Goal: Task Accomplishment & Management: Use online tool/utility

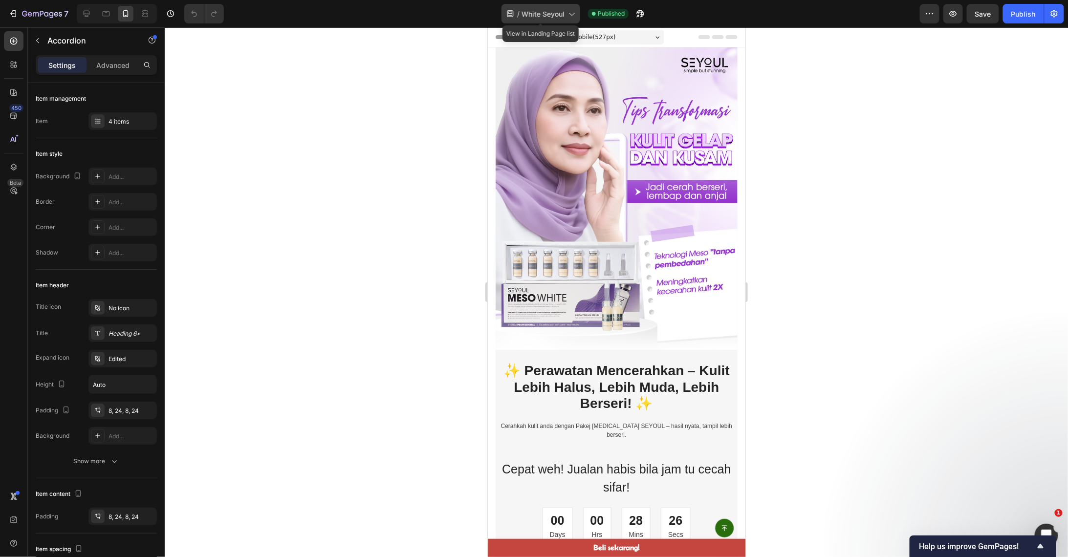
click at [554, 18] on span "White Seyoul" at bounding box center [543, 14] width 43 height 10
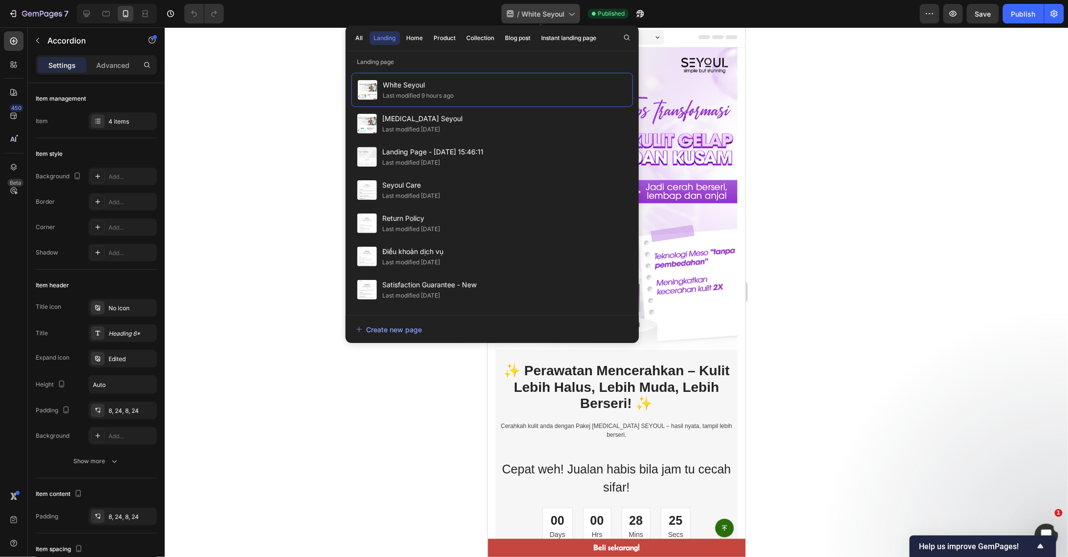
click at [554, 18] on span "White Seyoul" at bounding box center [543, 14] width 43 height 10
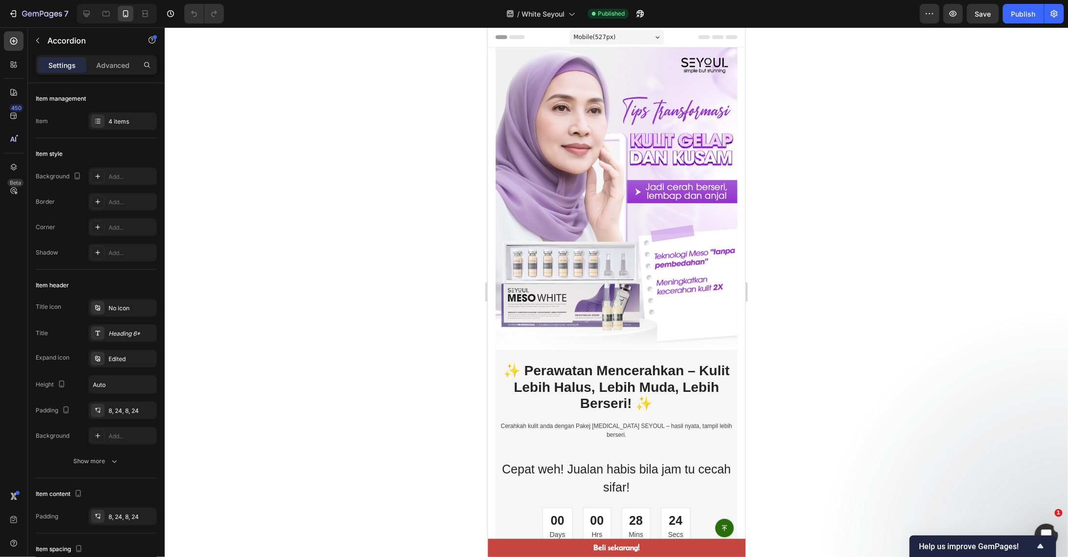
click at [902, 196] on div at bounding box center [616, 292] width 903 height 530
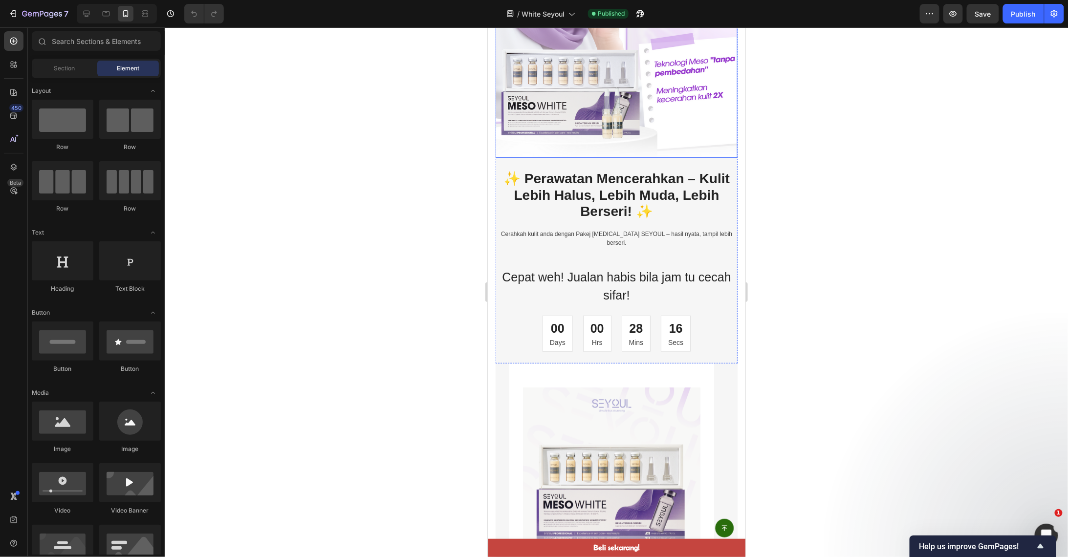
scroll to position [196, 0]
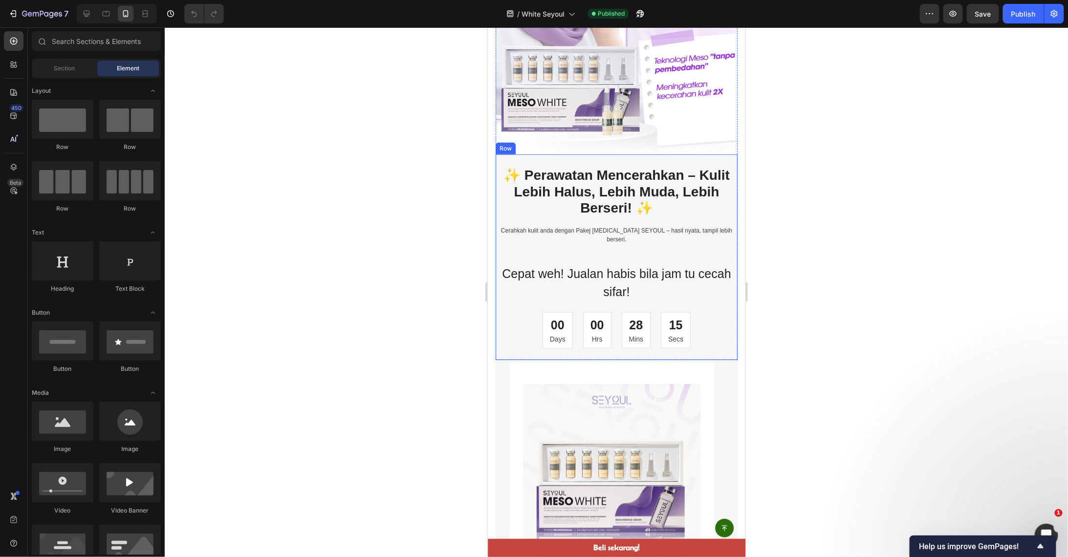
click at [714, 290] on div "✨ Perawatan Mencerahkan – Kulit Lebih Halus, Lebih Muda, Lebih Berseri! ✨ Headi…" at bounding box center [616, 263] width 242 height 194
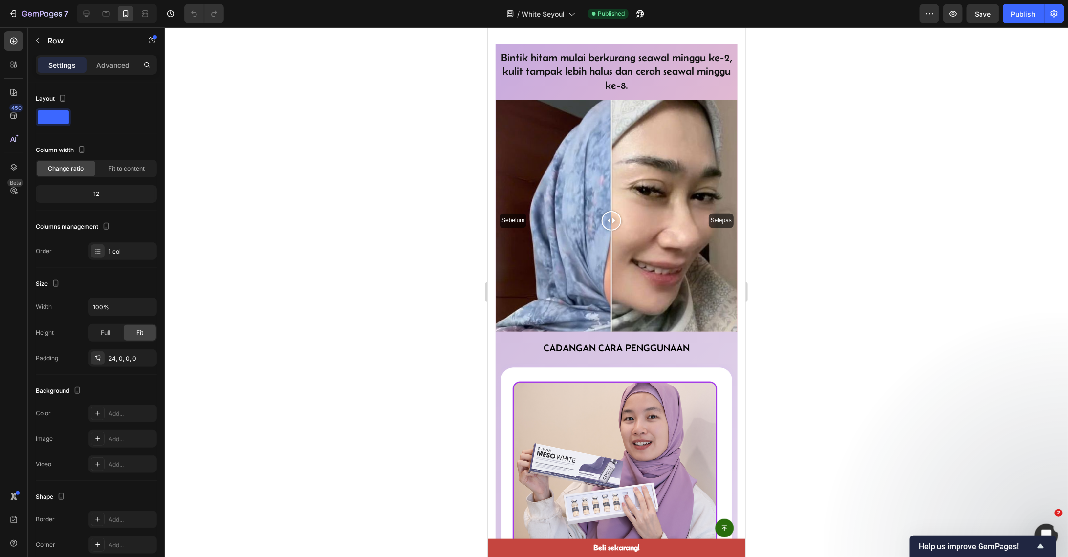
scroll to position [2281, 0]
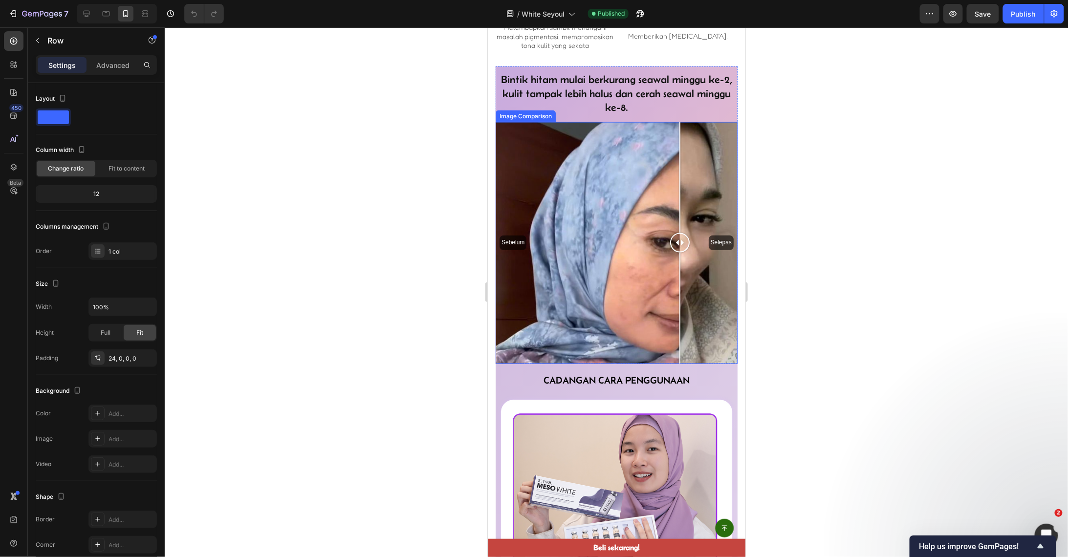
drag, startPoint x: 630, startPoint y: 253, endPoint x: 679, endPoint y: 221, distance: 58.9
click at [679, 221] on div "Sebelum Selepas" at bounding box center [616, 243] width 242 height 242
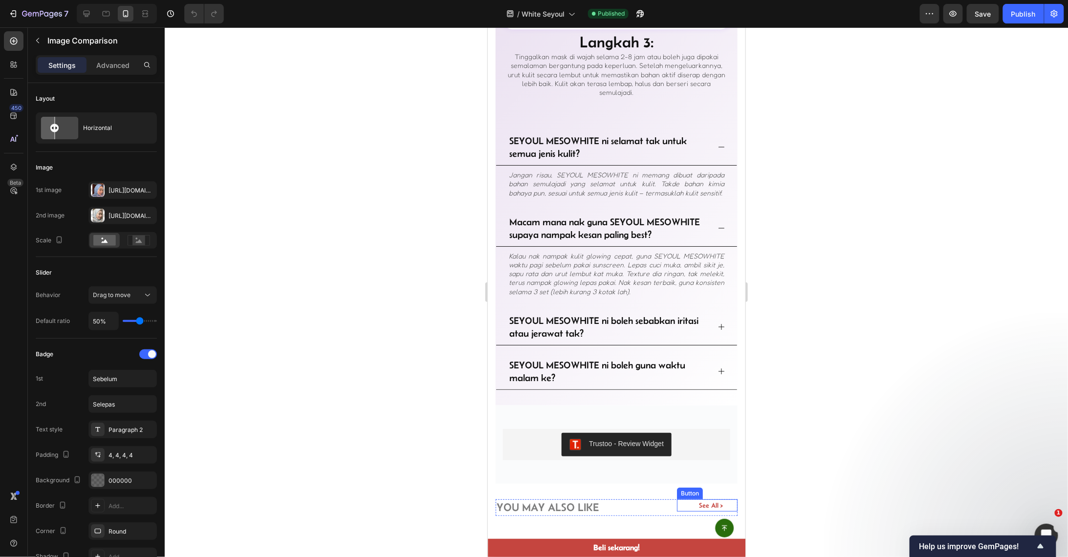
scroll to position [3389, 0]
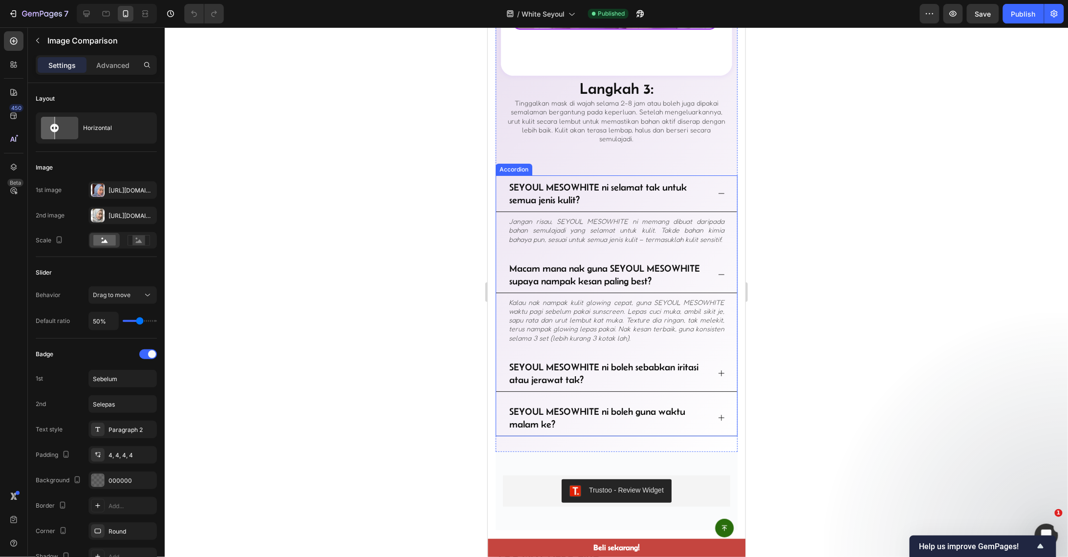
click at [717, 270] on icon at bounding box center [721, 274] width 8 height 8
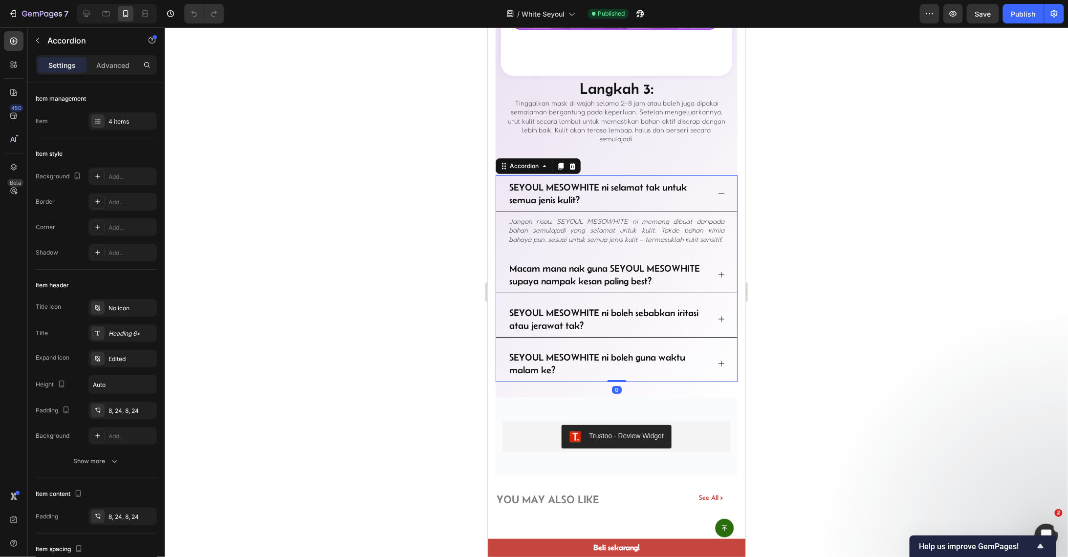
click at [717, 189] on icon at bounding box center [721, 193] width 8 height 8
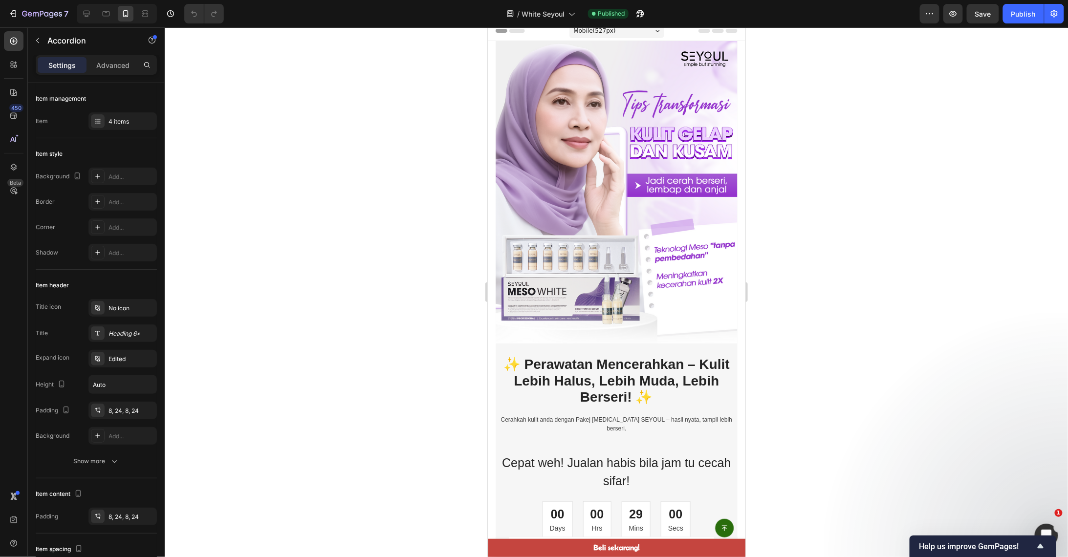
scroll to position [0, 0]
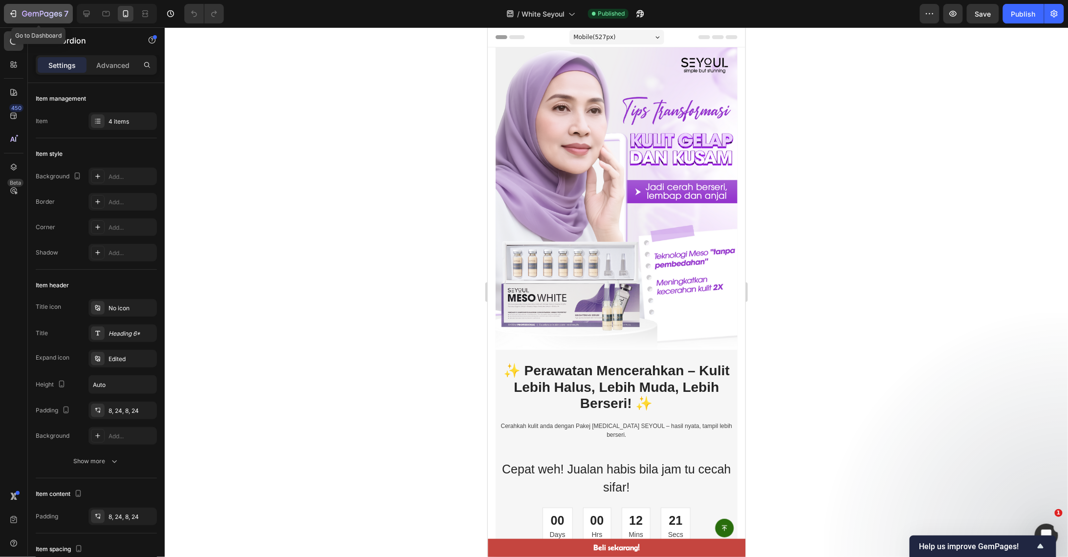
click at [59, 14] on icon "button" at bounding box center [60, 14] width 3 height 4
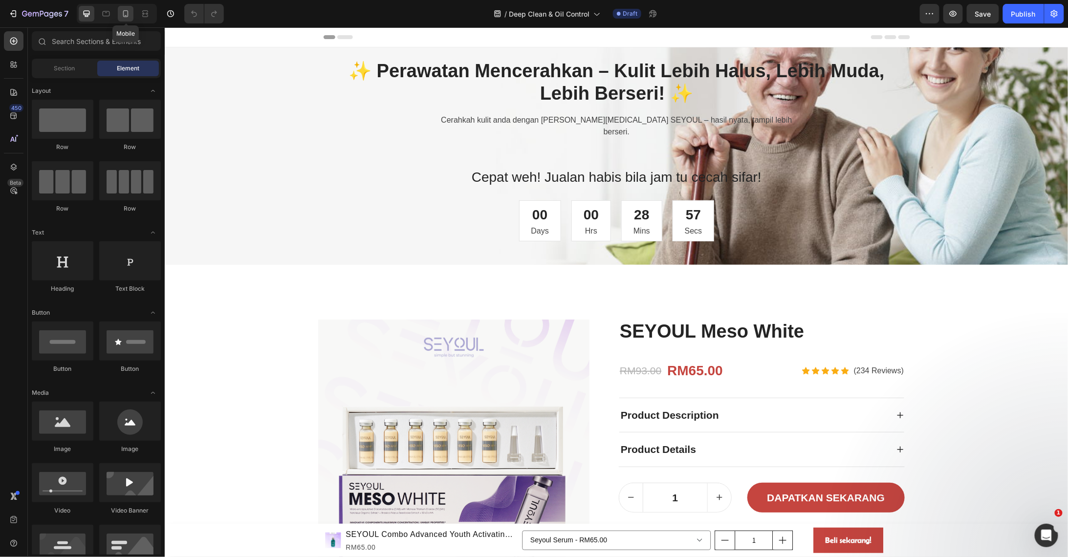
click at [126, 9] on icon at bounding box center [126, 14] width 10 height 10
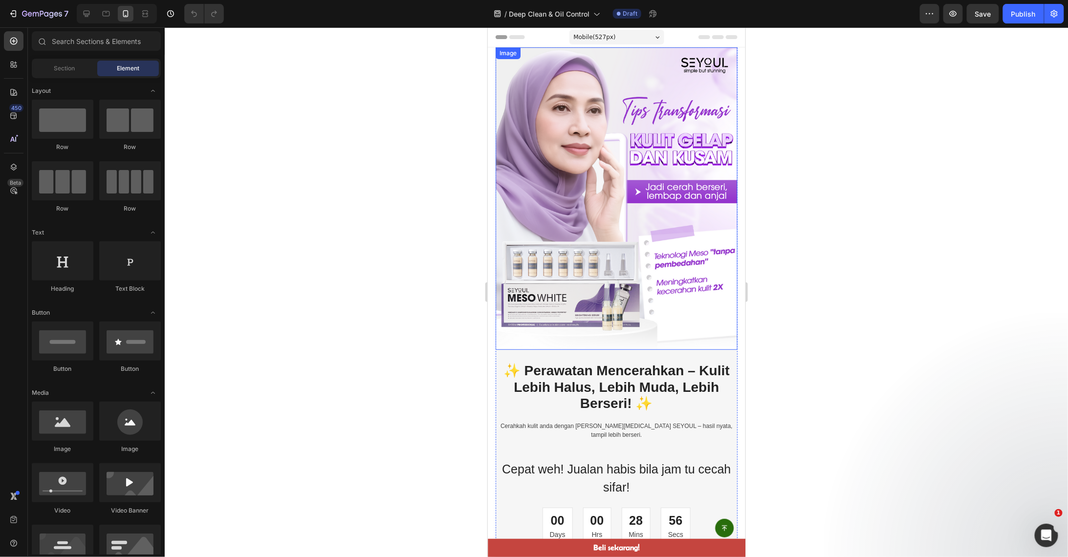
click at [672, 182] on img at bounding box center [616, 198] width 242 height 303
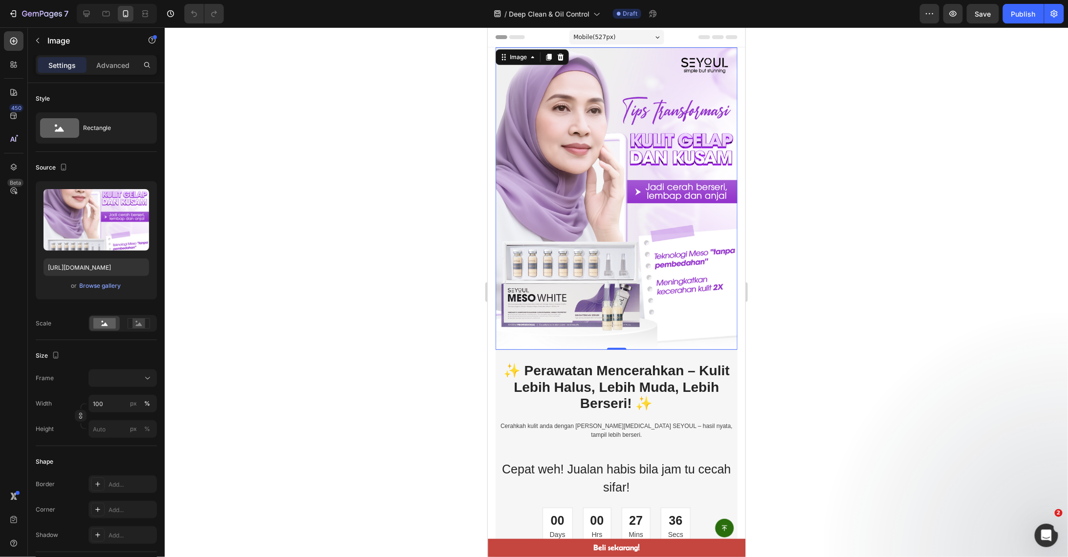
click at [591, 122] on img at bounding box center [616, 198] width 242 height 303
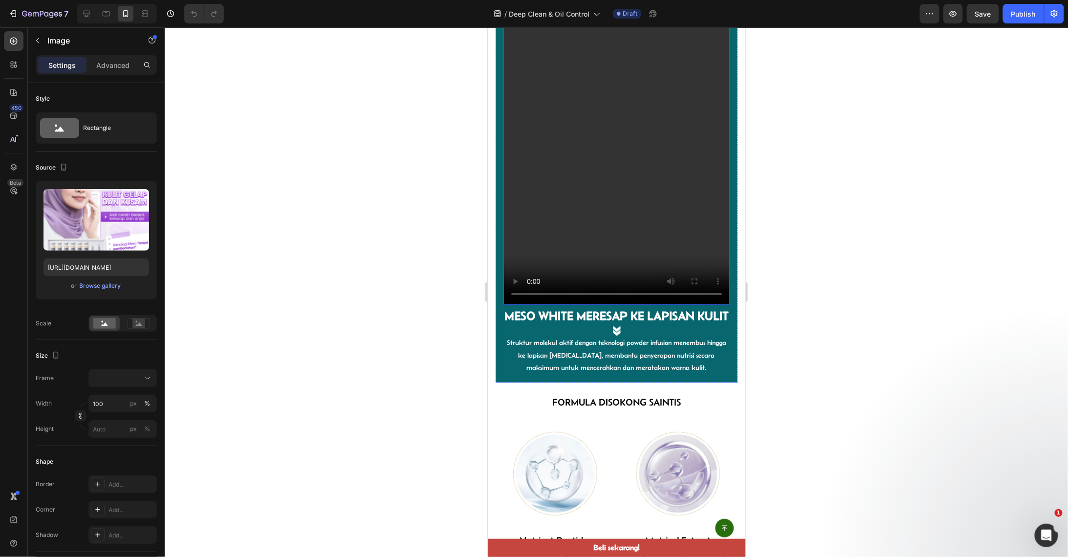
scroll to position [1441, 0]
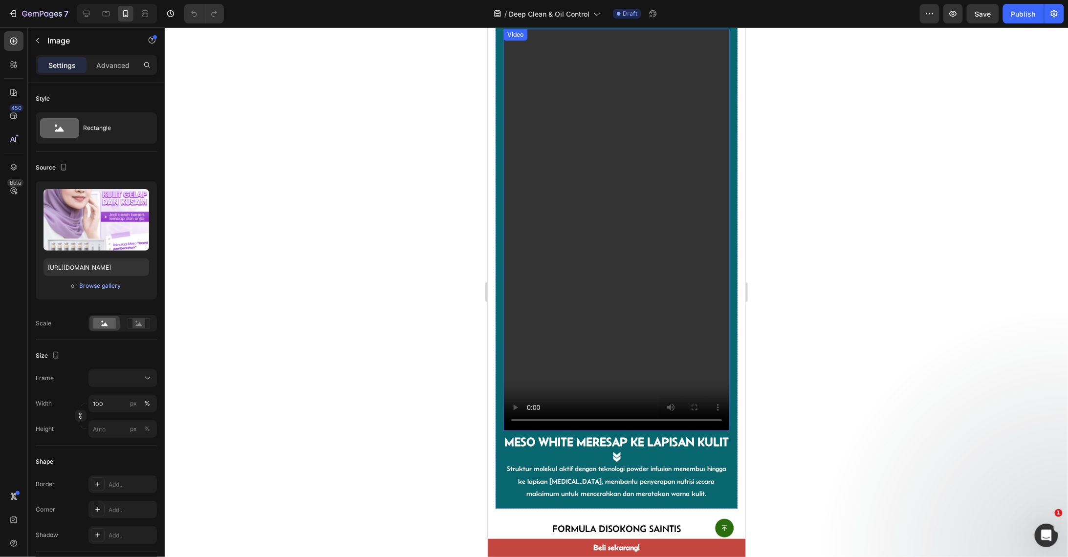
click at [580, 263] on video at bounding box center [616, 229] width 226 height 402
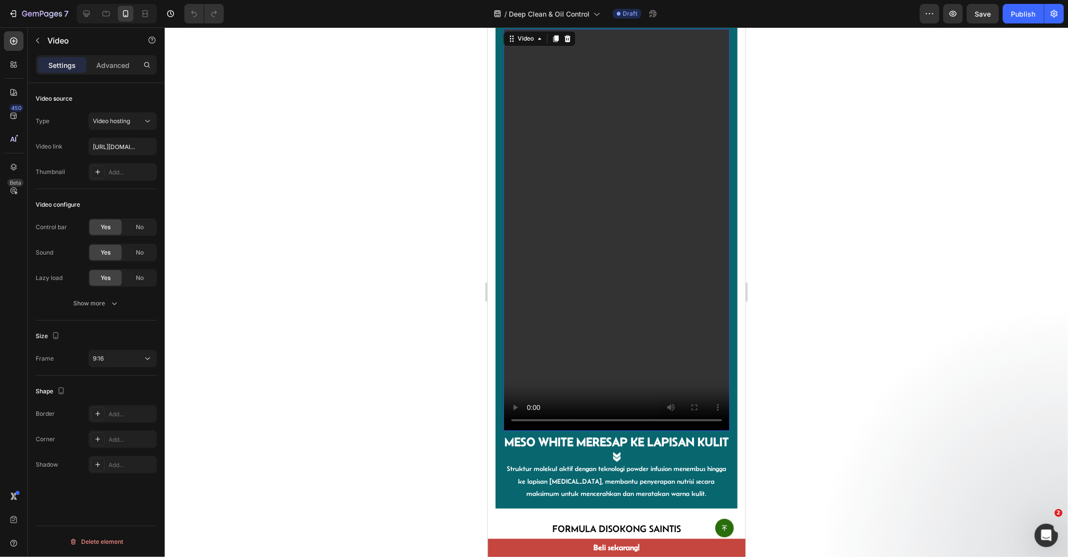
click at [627, 329] on video at bounding box center [616, 229] width 226 height 402
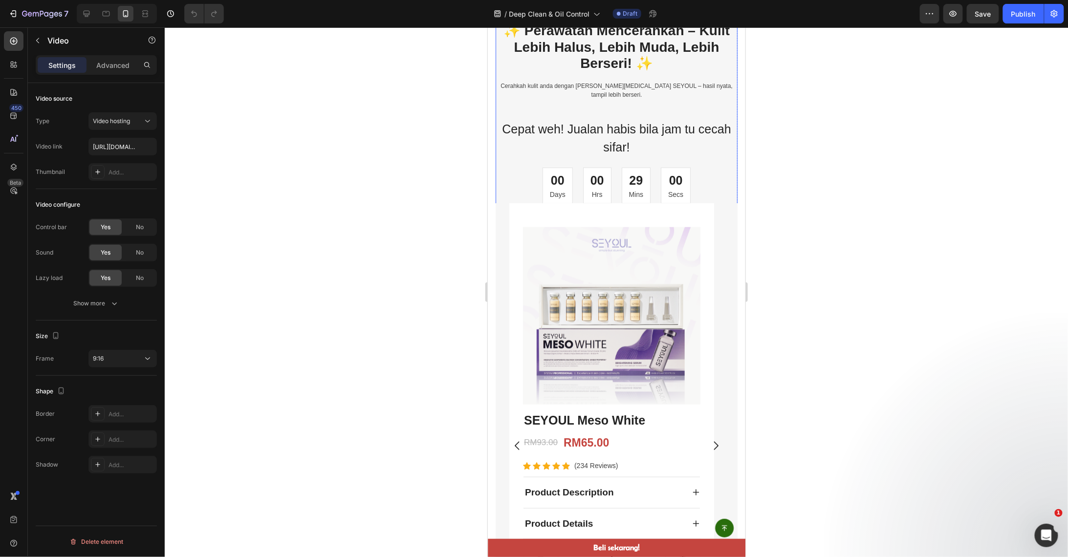
scroll to position [0, 0]
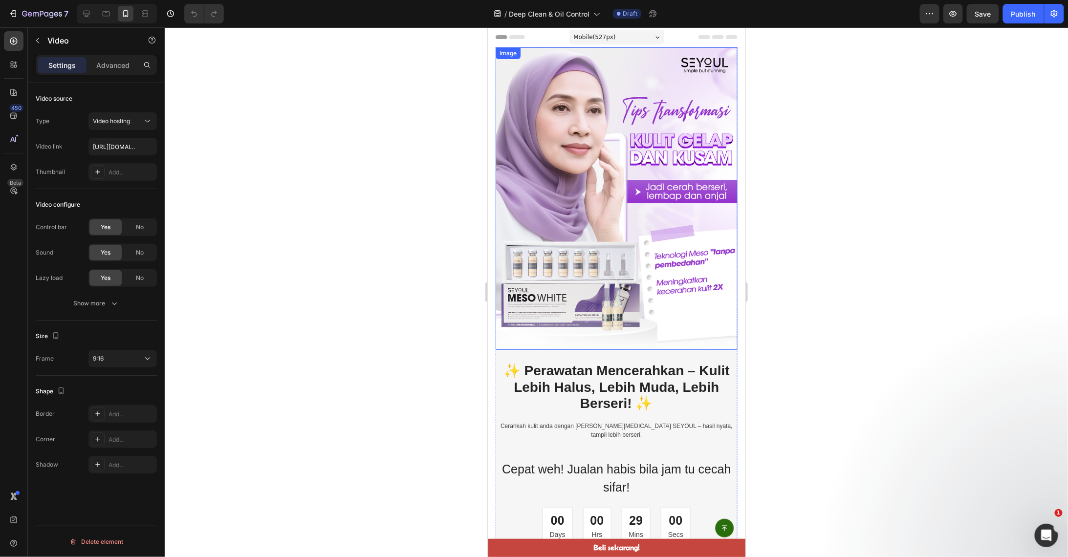
click at [657, 180] on img at bounding box center [616, 198] width 242 height 303
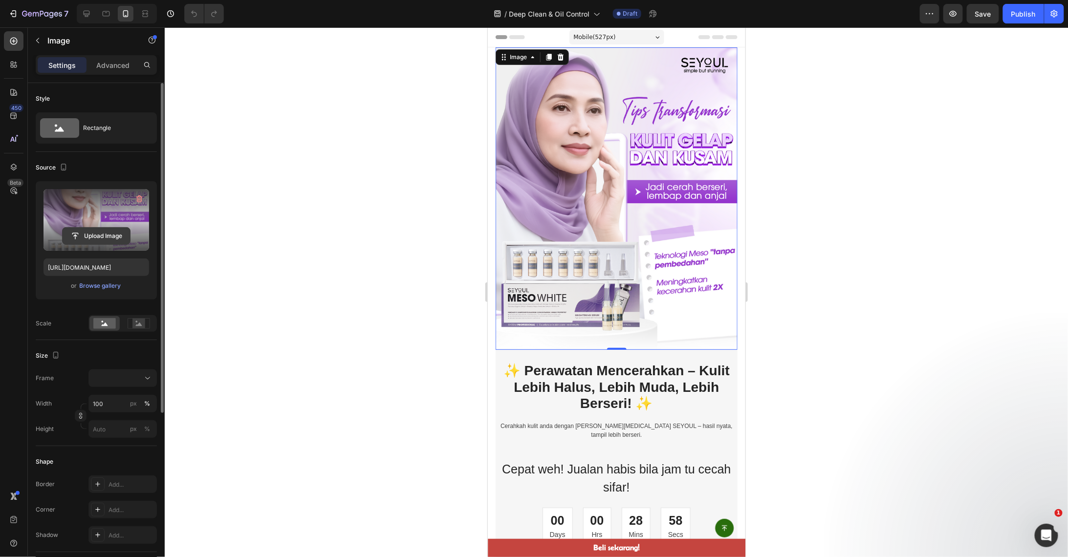
click at [99, 233] on input "file" at bounding box center [96, 236] width 67 height 17
click at [433, 234] on div at bounding box center [616, 292] width 903 height 530
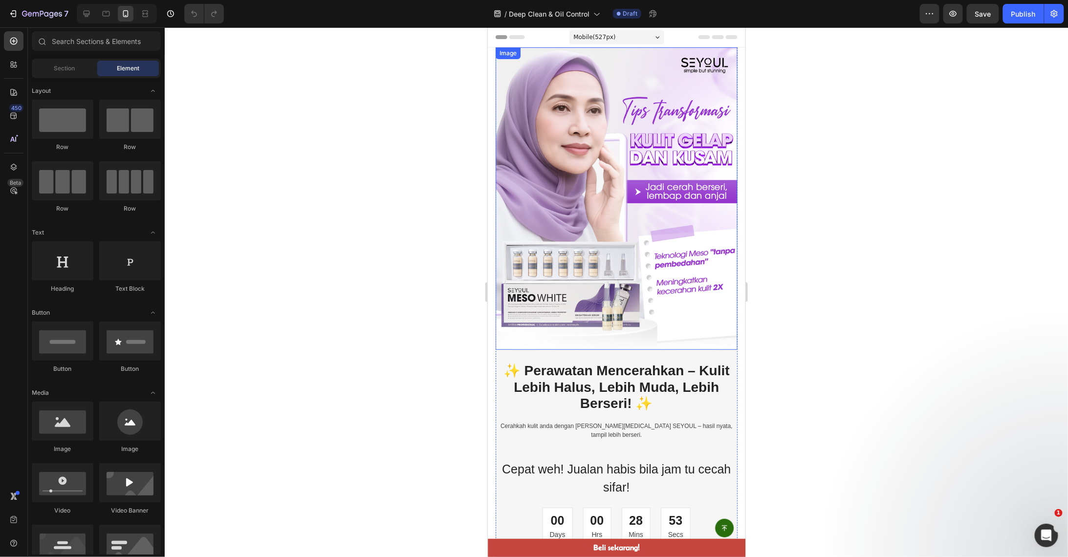
click at [593, 196] on img at bounding box center [616, 198] width 242 height 303
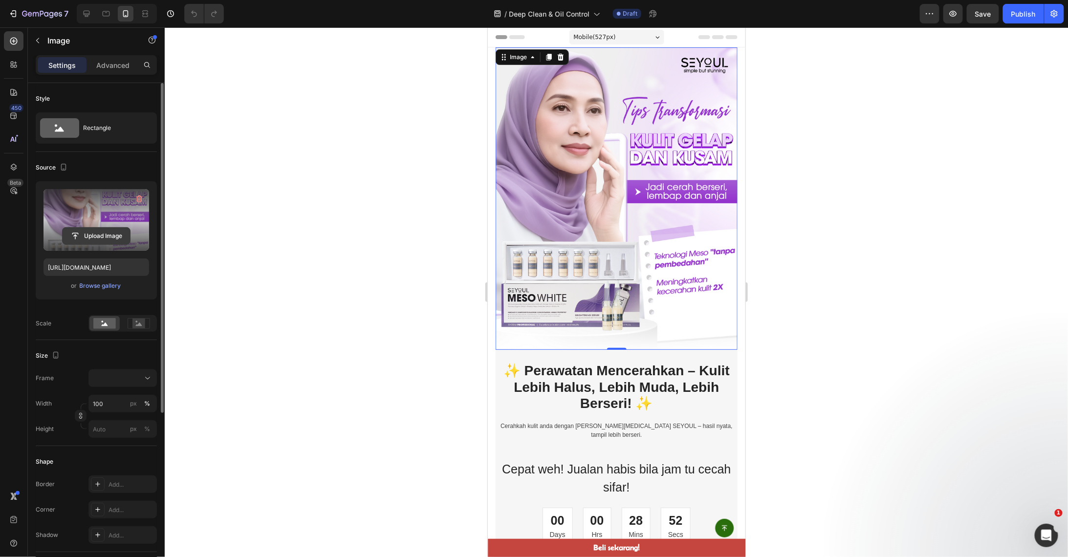
click at [102, 231] on input "file" at bounding box center [96, 236] width 67 height 17
type input "[URL][DOMAIN_NAME]"
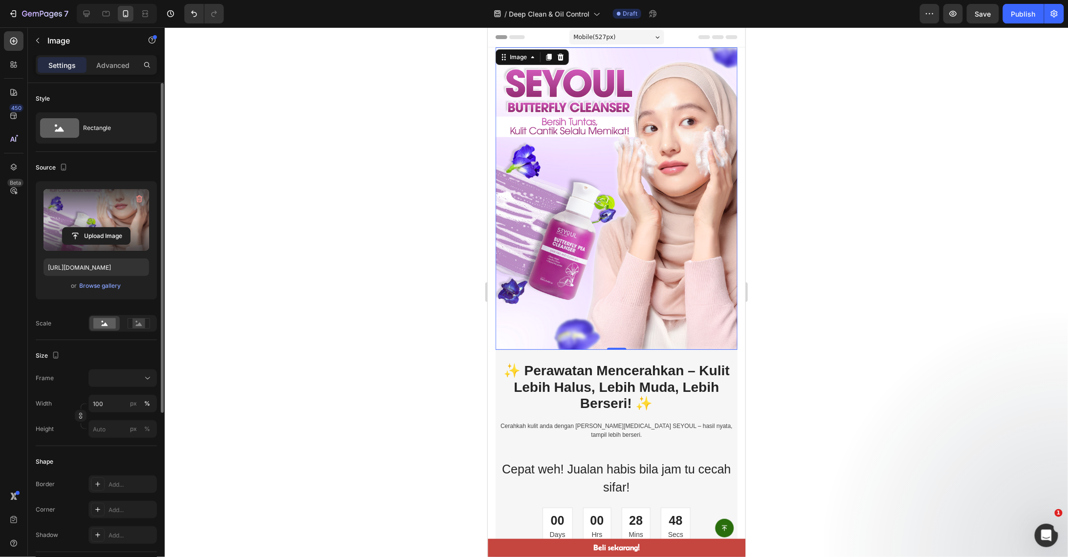
click at [786, 215] on div at bounding box center [616, 292] width 903 height 530
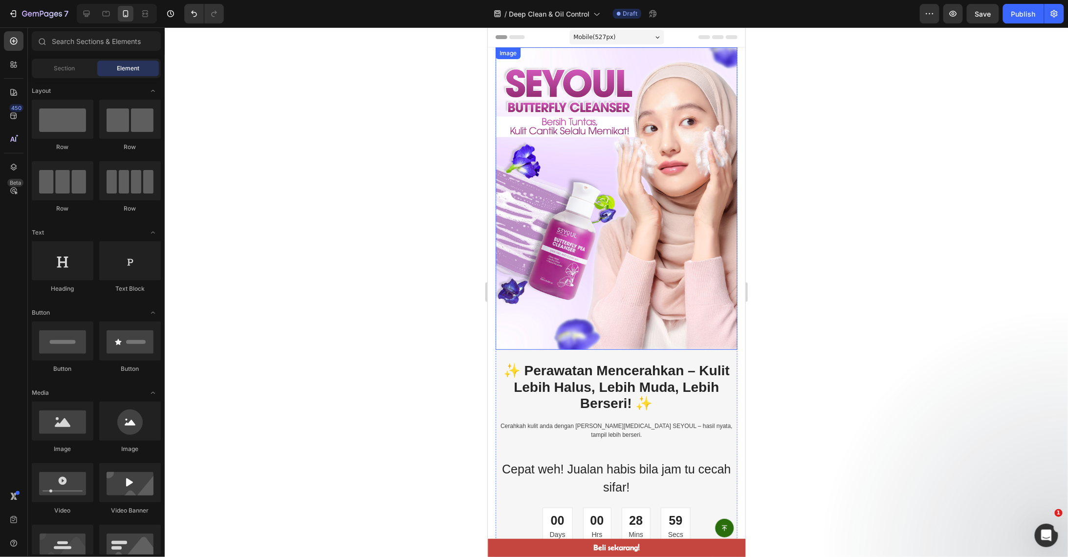
click at [642, 250] on img at bounding box center [616, 198] width 242 height 303
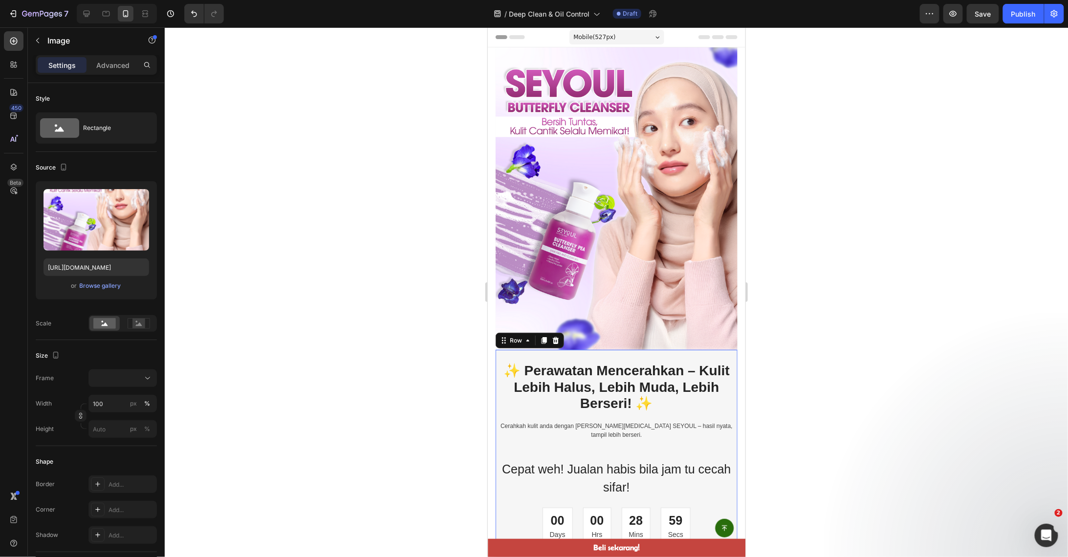
click at [636, 350] on div "✨ Perawatan Mencerahkan – Kulit Lebih Halus, Lebih Muda, Lebih Berseri! ✨ Headi…" at bounding box center [616, 453] width 242 height 206
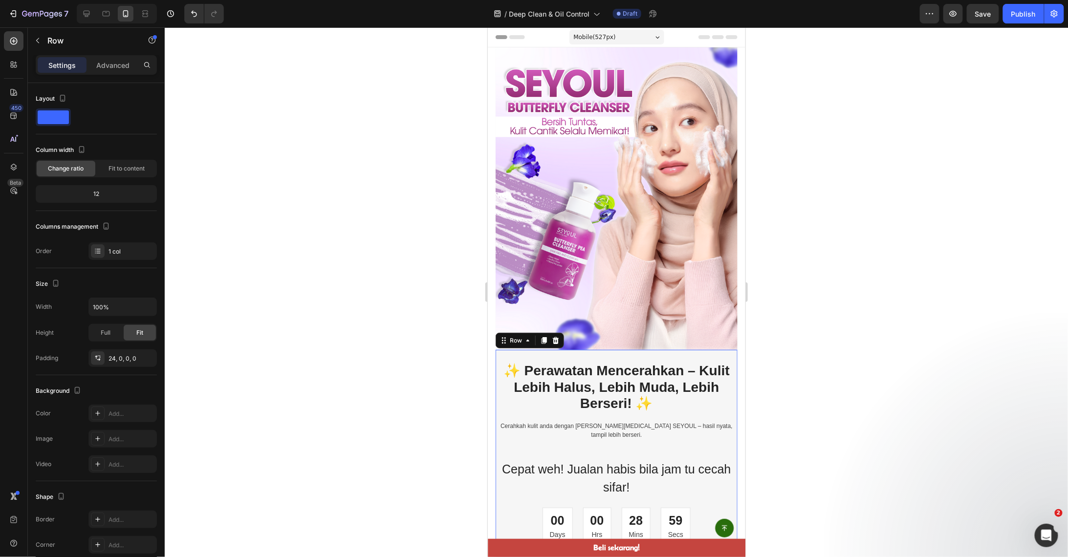
click at [636, 350] on div "✨ Perawatan Mencerahkan – Kulit Lebih Halus, Lebih Muda, Lebih Berseri! ✨ Headi…" at bounding box center [616, 453] width 242 height 206
click at [793, 374] on div at bounding box center [616, 292] width 903 height 530
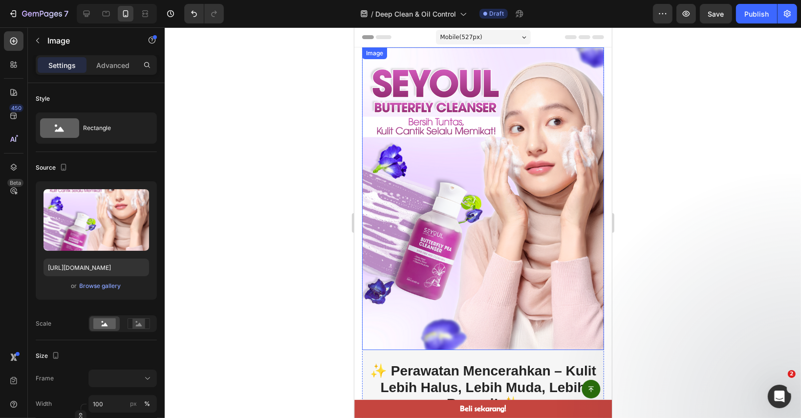
click at [526, 292] on img at bounding box center [483, 198] width 242 height 303
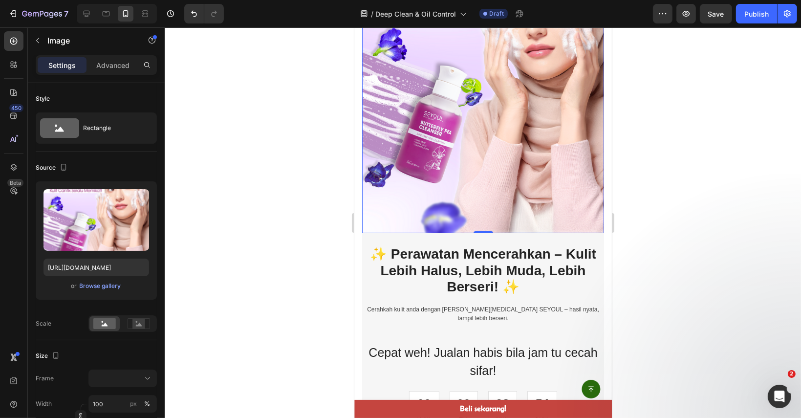
scroll to position [147, 0]
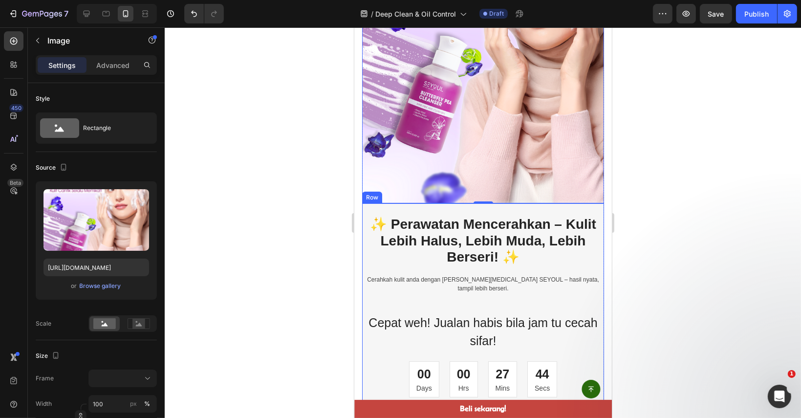
click at [518, 215] on h2 "✨ Perawatan Mencerahkan – Kulit Lebih Halus, Lebih Muda, Lebih Berseri! ✨" at bounding box center [483, 240] width 234 height 51
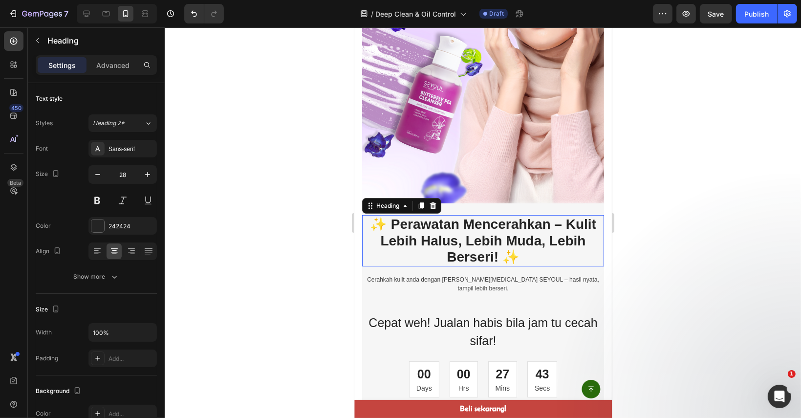
click at [518, 215] on h2 "✨ Perawatan Mencerahkan – Kulit Lebih Halus, Lebih Muda, Lebih Berseri! ✨" at bounding box center [483, 240] width 234 height 51
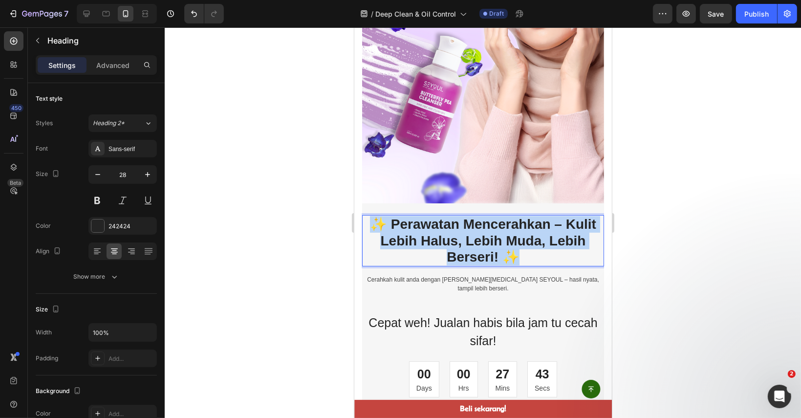
click at [518, 216] on p "✨ Perawatan Mencerahkan – Kulit Lebih Halus, Lebih Muda, Lebih Berseri! ✨" at bounding box center [483, 240] width 232 height 49
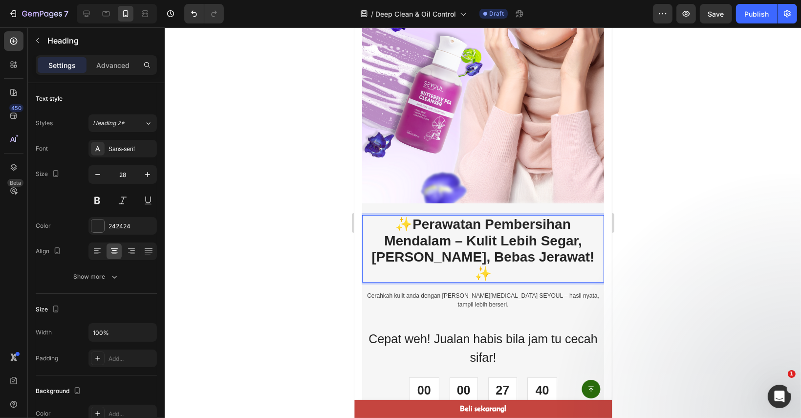
click at [754, 288] on div at bounding box center [483, 222] width 636 height 391
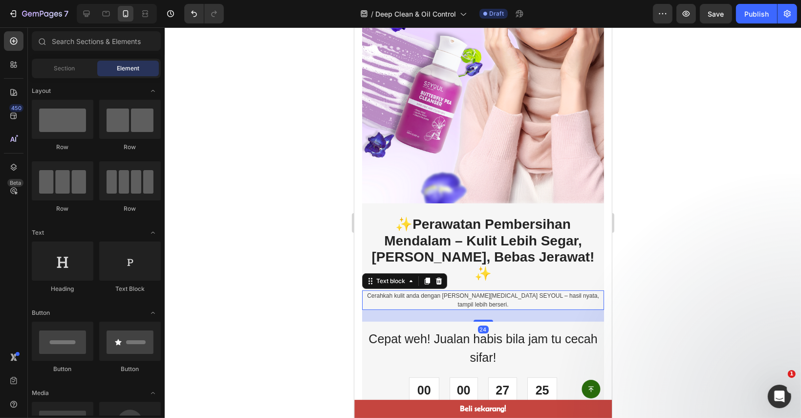
click at [438, 291] on p "Cerahkah kulit anda dengan [PERSON_NAME][MEDICAL_DATA] SEYOUL – hasil nyata, ta…" at bounding box center [483, 300] width 240 height 18
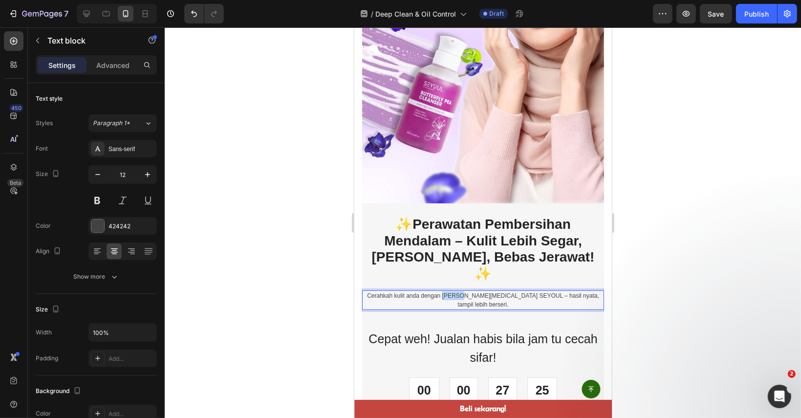
click at [438, 291] on p "Cerahkah kulit anda dengan [PERSON_NAME][MEDICAL_DATA] SEYOUL – hasil nyata, ta…" at bounding box center [483, 300] width 240 height 18
click at [799, 269] on div at bounding box center [483, 222] width 636 height 391
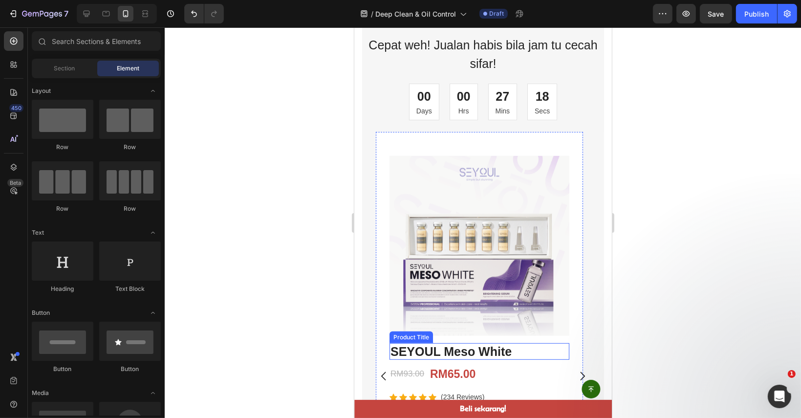
scroll to position [440, 0]
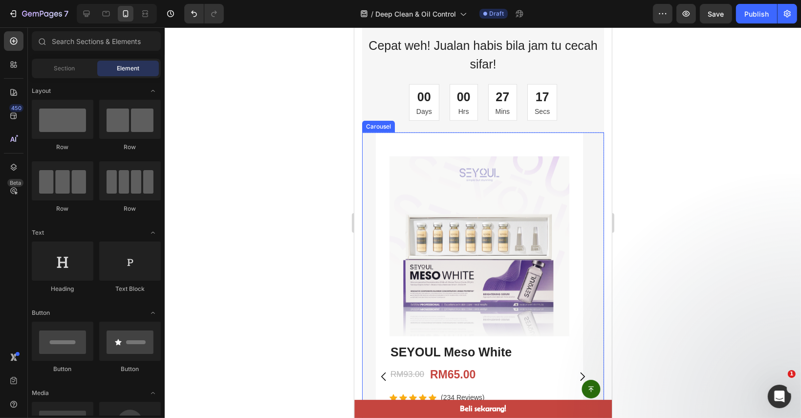
click at [382, 371] on icon "Carousel Back Arrow" at bounding box center [383, 377] width 12 height 12
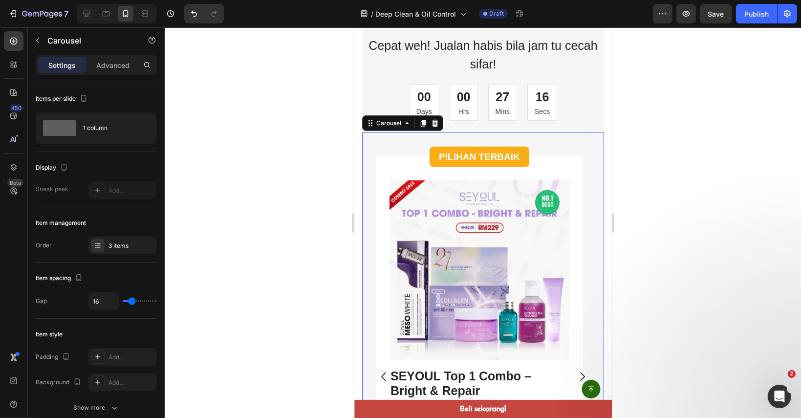
click at [576, 371] on icon "Carousel Next Arrow" at bounding box center [582, 377] width 12 height 12
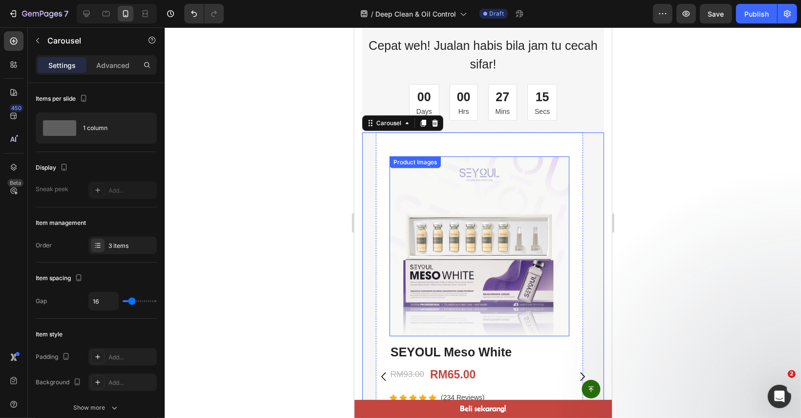
click at [510, 242] on img at bounding box center [479, 246] width 180 height 180
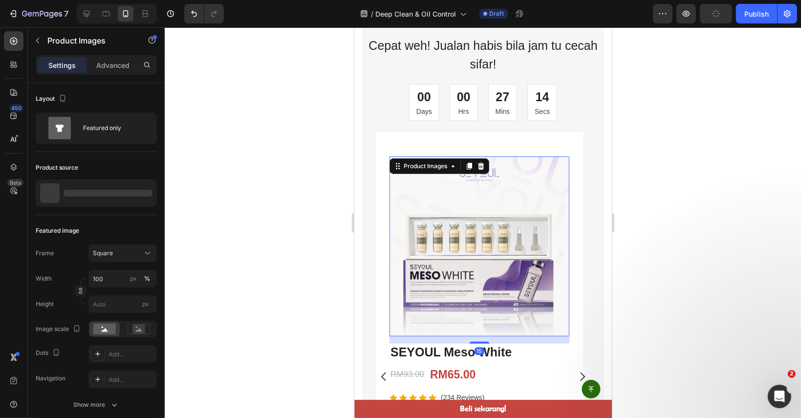
scroll to position [587, 0]
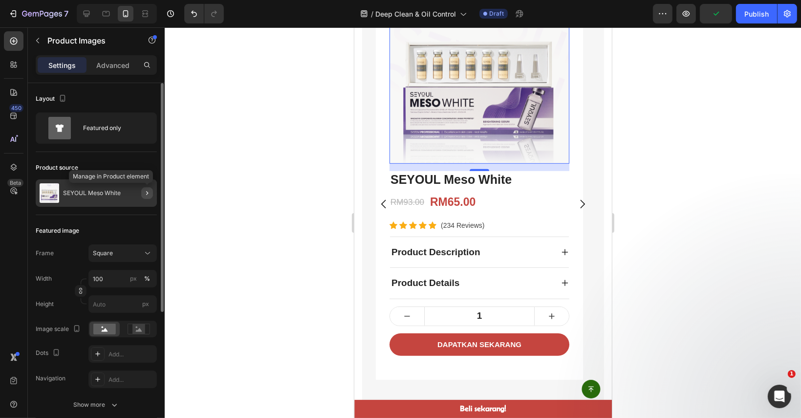
click at [141, 193] on button "button" at bounding box center [147, 193] width 12 height 12
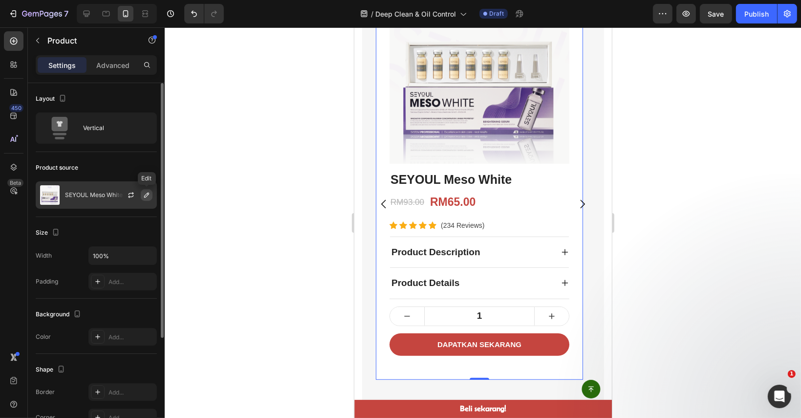
click at [143, 195] on icon "button" at bounding box center [147, 195] width 8 height 8
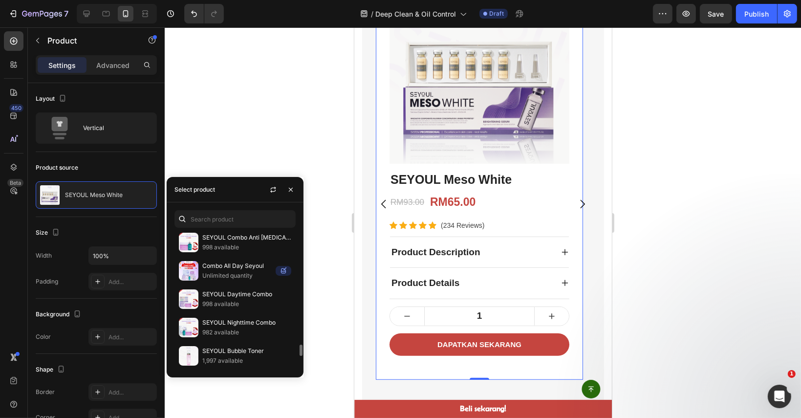
scroll to position [1287, 0]
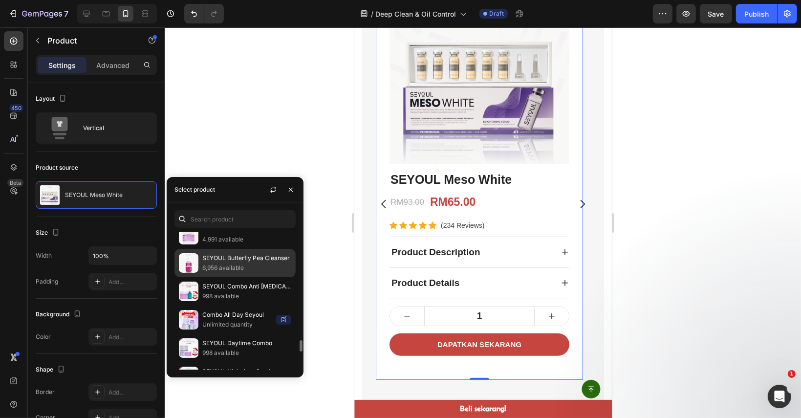
click at [250, 263] on p "6,956 available" at bounding box center [246, 268] width 89 height 10
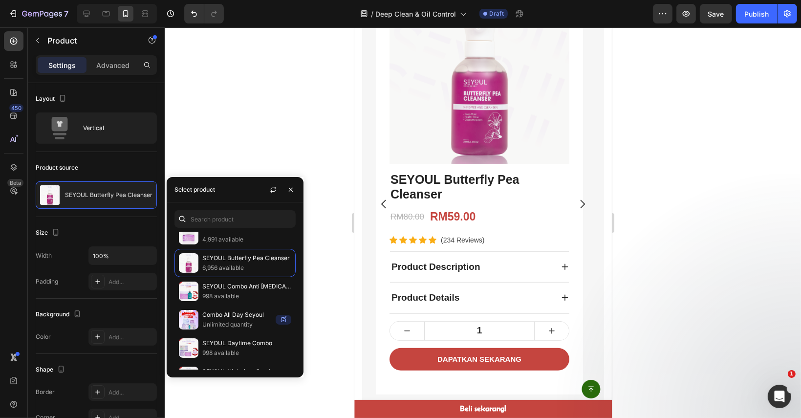
click at [689, 167] on div at bounding box center [483, 222] width 636 height 391
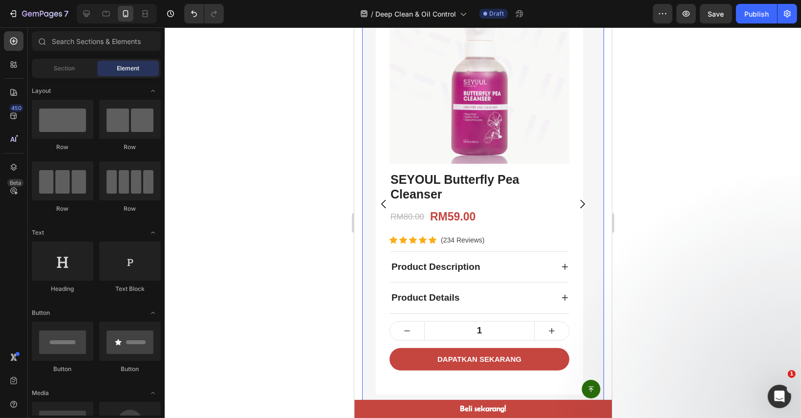
click at [568, 205] on button "Carousel Next Arrow" at bounding box center [582, 204] width 28 height 28
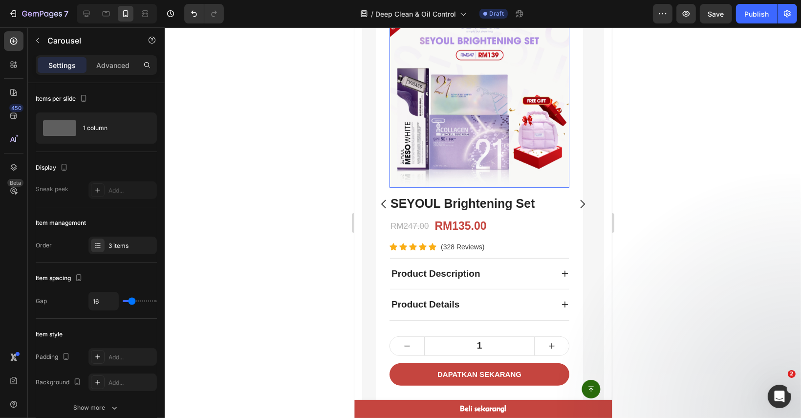
click at [499, 157] on img at bounding box center [479, 98] width 180 height 180
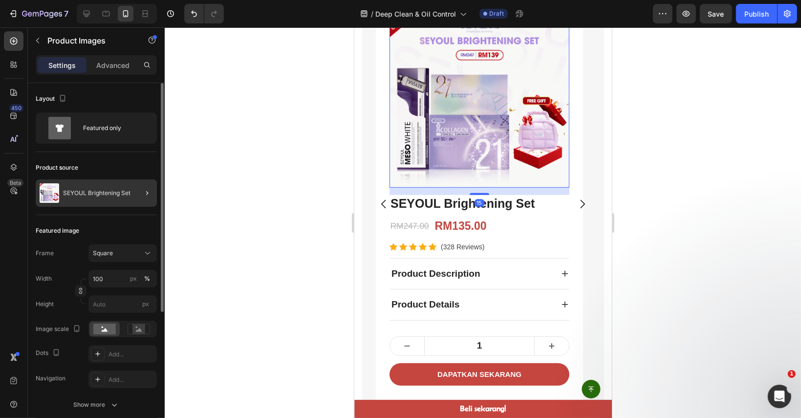
click at [133, 193] on div at bounding box center [143, 192] width 27 height 27
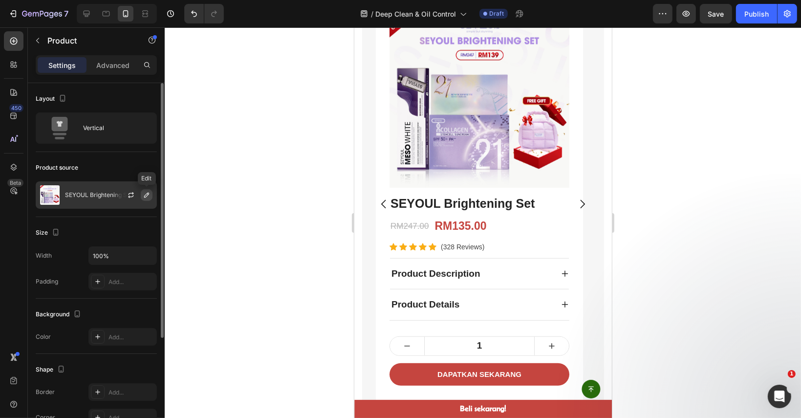
click at [144, 195] on icon "button" at bounding box center [147, 195] width 8 height 8
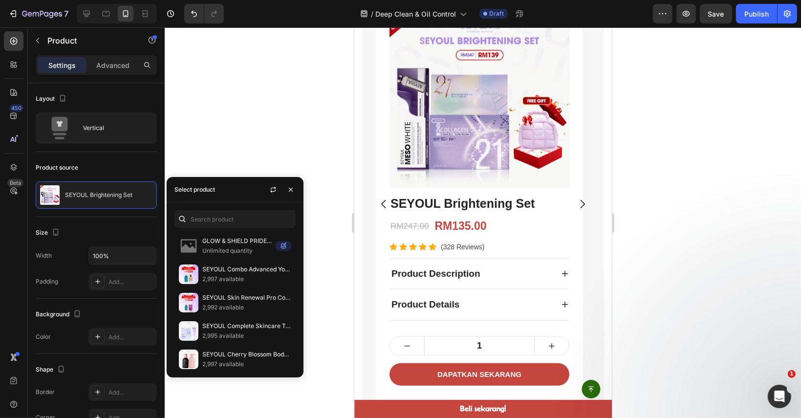
drag, startPoint x: 227, startPoint y: 207, endPoint x: 236, endPoint y: 216, distance: 12.4
click at [227, 207] on div "GLOW & SHIELD PRIDE SET Unlimited quantity SEYOUL Combo Advanced Youth Activati…" at bounding box center [235, 289] width 137 height 175
click at [236, 216] on input "text" at bounding box center [235, 219] width 121 height 18
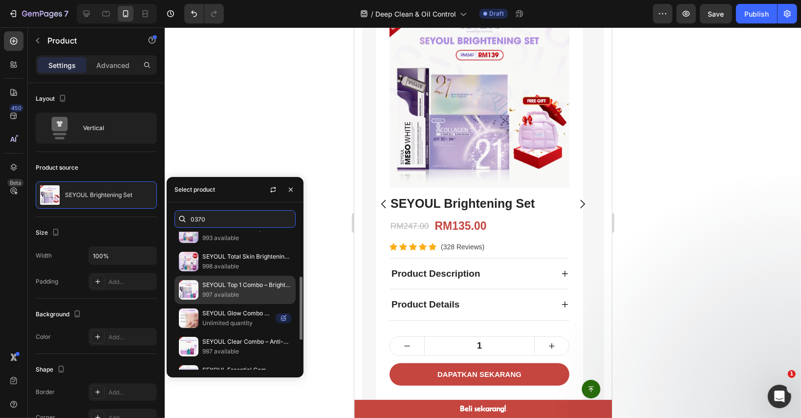
scroll to position [147, 0]
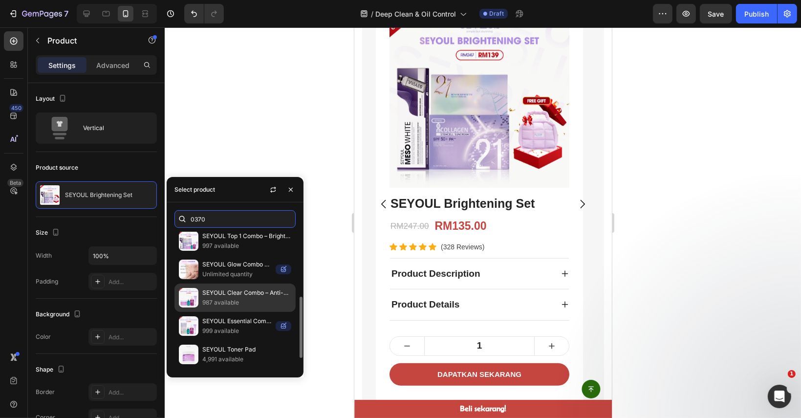
type input "0370"
click at [279, 296] on p "SEYOUL Clear Combo – Anti-Dark Spots" at bounding box center [246, 293] width 89 height 10
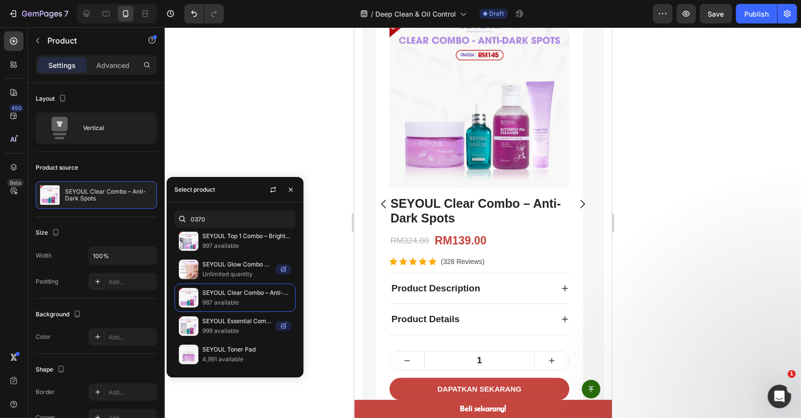
click at [694, 187] on div at bounding box center [483, 222] width 636 height 391
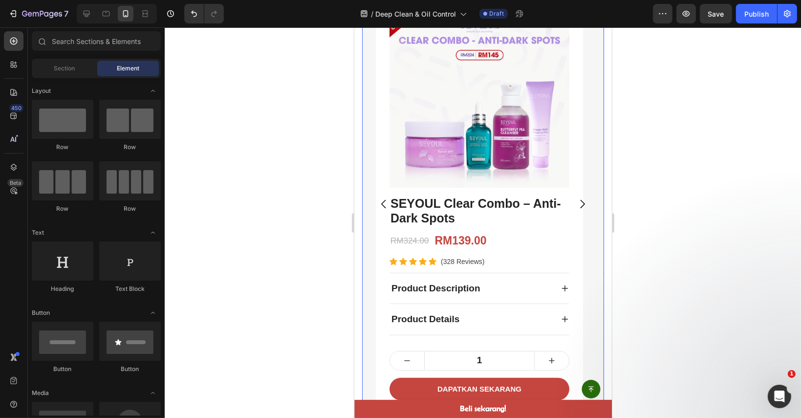
click at [576, 209] on icon "Carousel Next Arrow" at bounding box center [582, 204] width 12 height 12
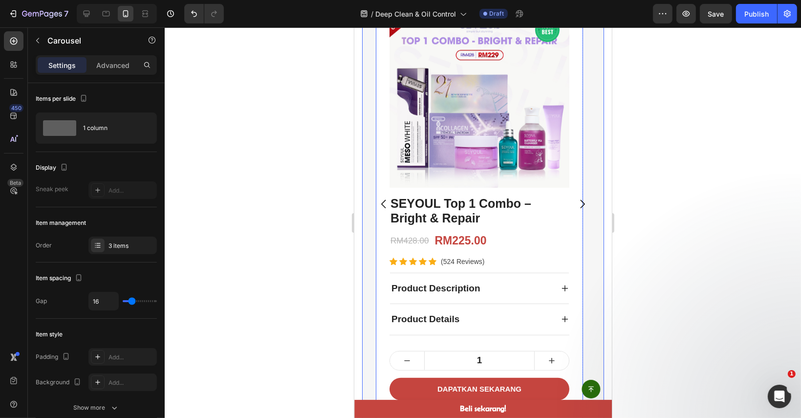
scroll to position [489, 0]
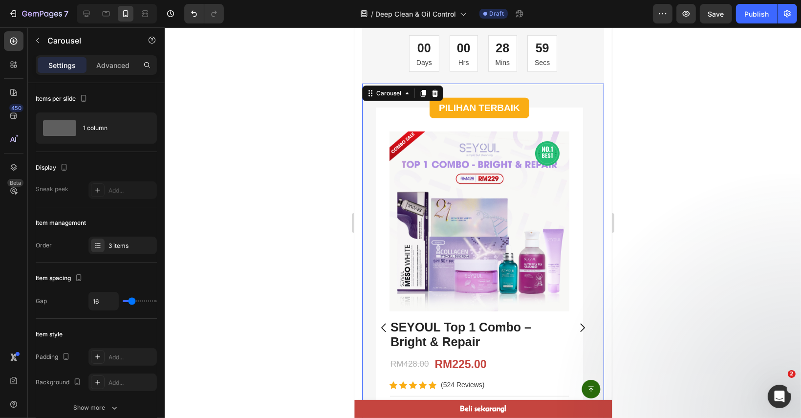
click at [384, 322] on icon "Carousel Back Arrow" at bounding box center [383, 328] width 12 height 12
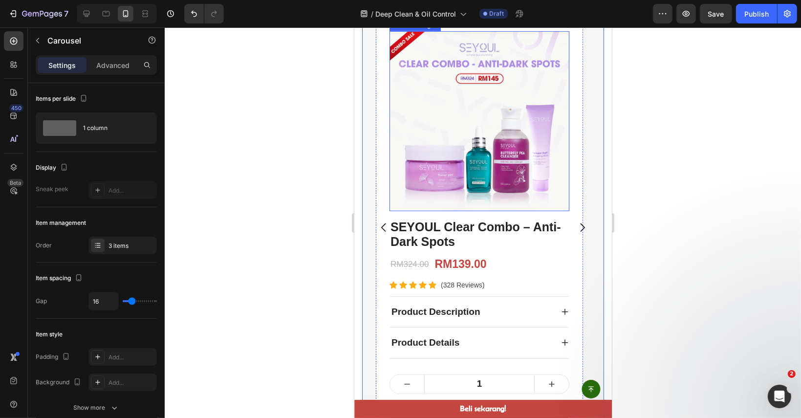
scroll to position [587, 0]
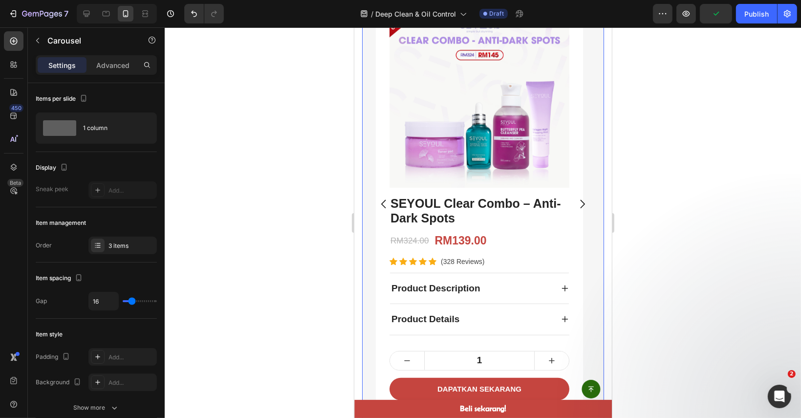
click at [386, 205] on icon "Carousel Back Arrow" at bounding box center [383, 204] width 12 height 12
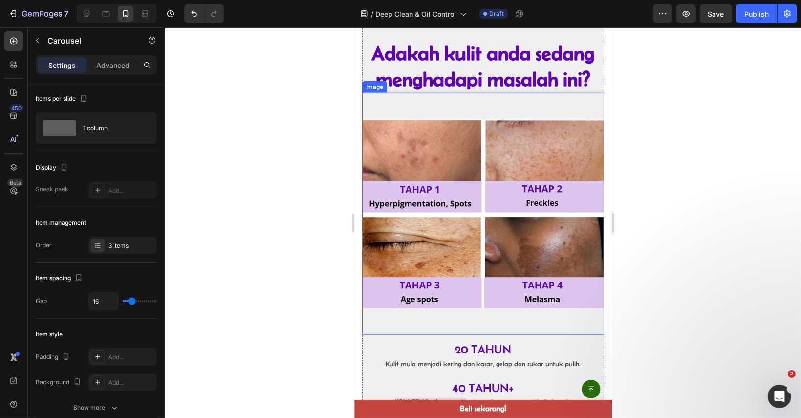
scroll to position [978, 0]
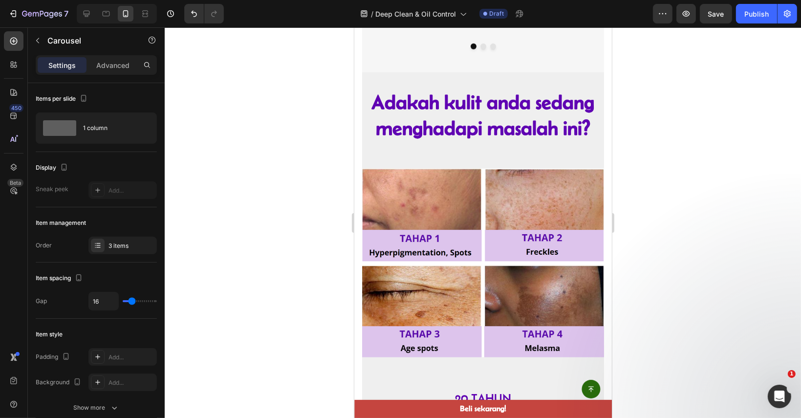
click at [636, 184] on div at bounding box center [483, 222] width 636 height 391
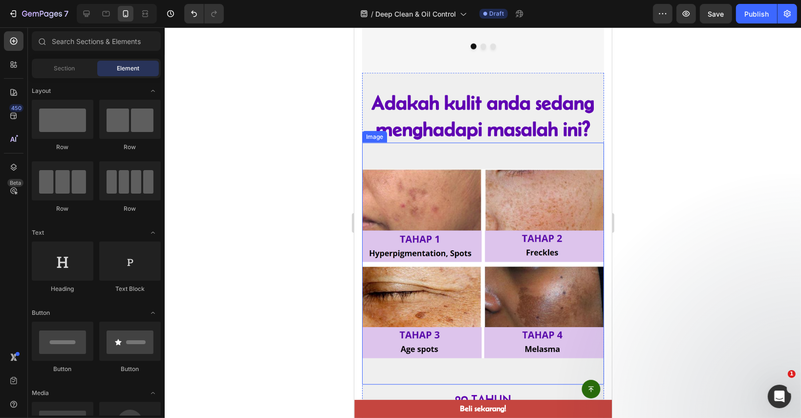
click at [427, 144] on img at bounding box center [483, 264] width 242 height 242
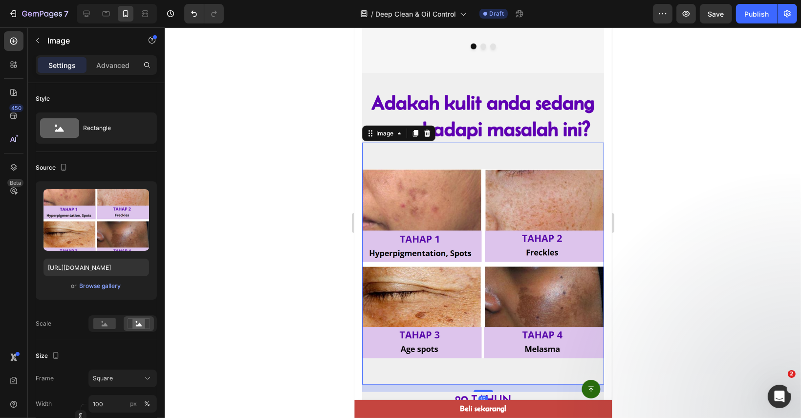
click at [434, 129] on div "Image" at bounding box center [398, 134] width 73 height 16
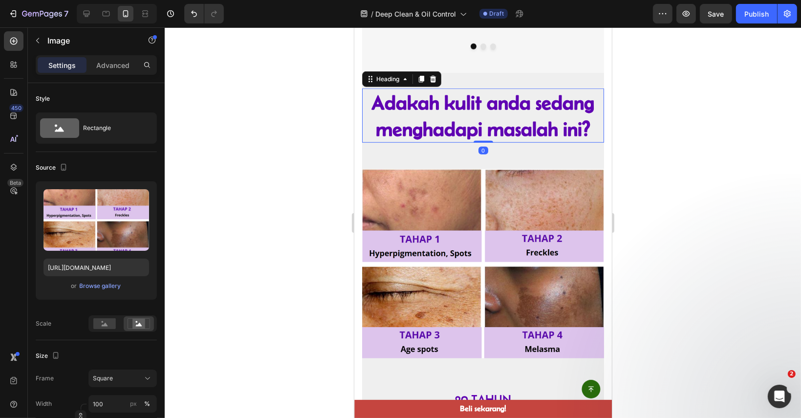
click at [497, 117] on strong "Adakah kulit anda sedang menghadapi masalah ini?" at bounding box center [483, 115] width 223 height 48
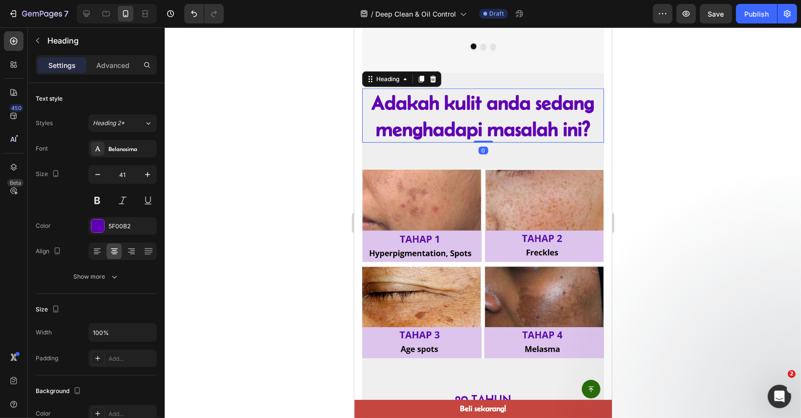
click at [497, 117] on strong "Adakah kulit anda sedang menghadapi masalah ini?" at bounding box center [483, 115] width 223 height 48
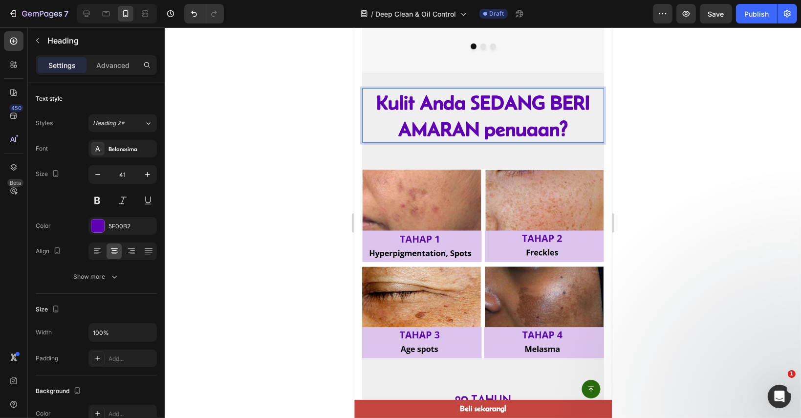
click at [668, 127] on div at bounding box center [483, 222] width 636 height 391
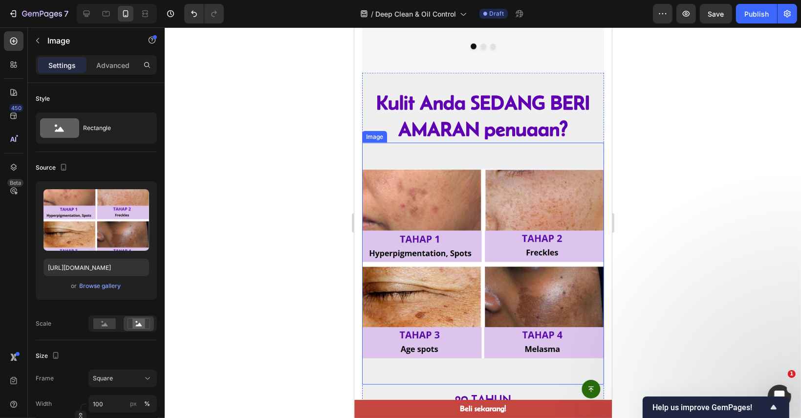
click at [494, 213] on img at bounding box center [483, 264] width 242 height 242
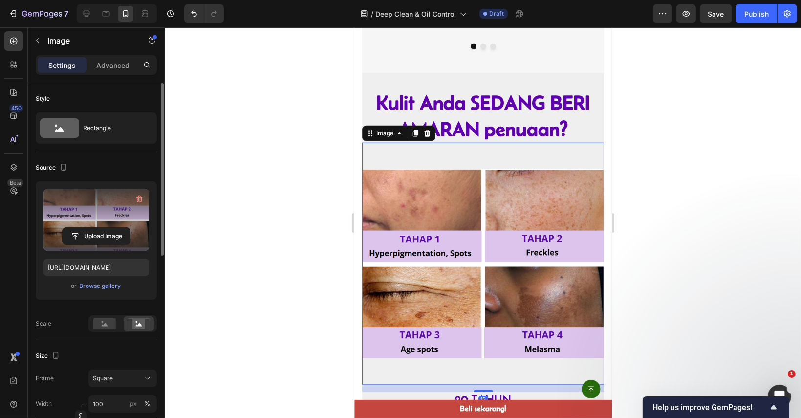
click at [102, 225] on label at bounding box center [97, 220] width 106 height 62
click at [102, 228] on input "file" at bounding box center [96, 236] width 67 height 17
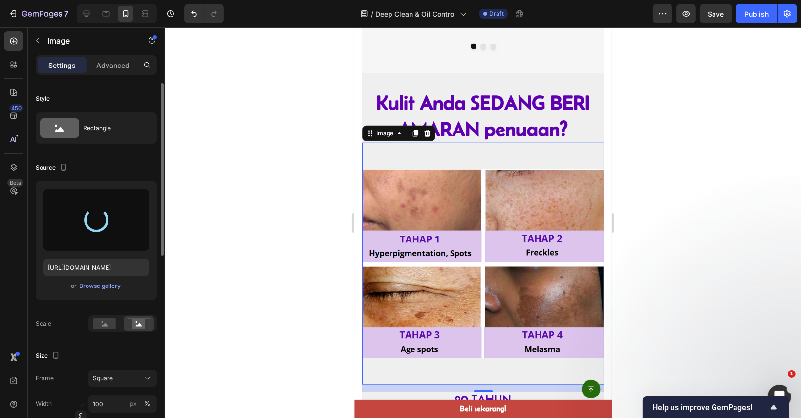
type input "[URL][DOMAIN_NAME]"
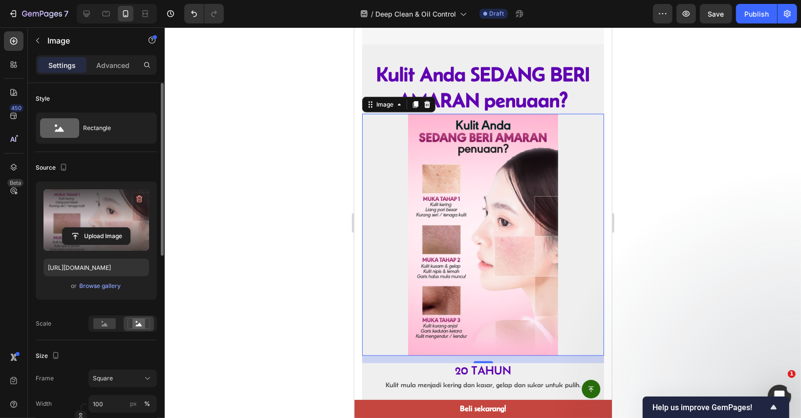
scroll to position [1027, 0]
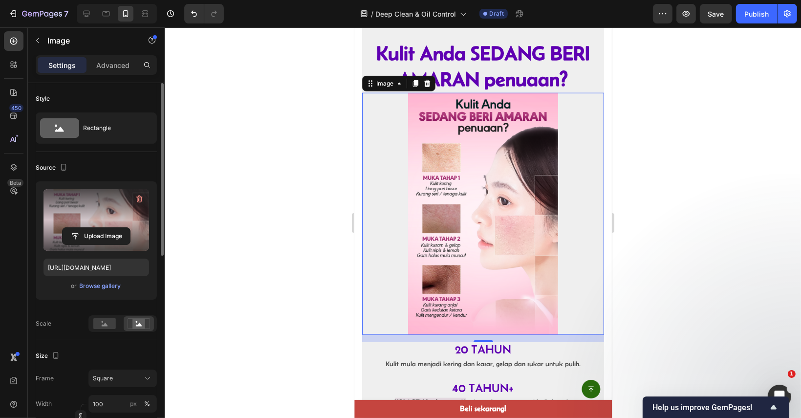
click at [642, 197] on div at bounding box center [483, 222] width 636 height 391
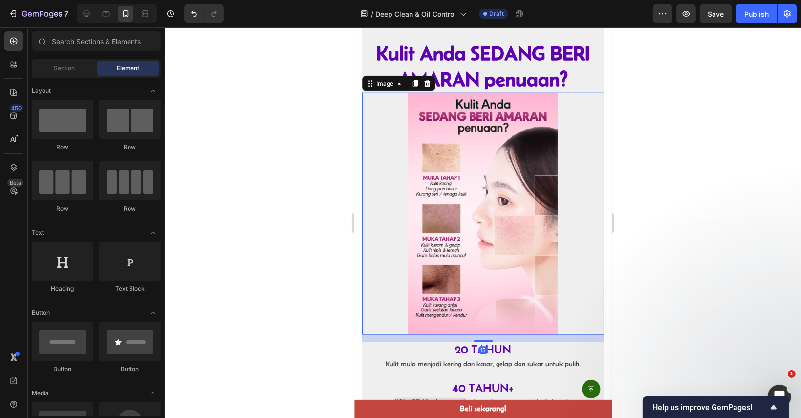
click at [557, 175] on img at bounding box center [483, 214] width 242 height 242
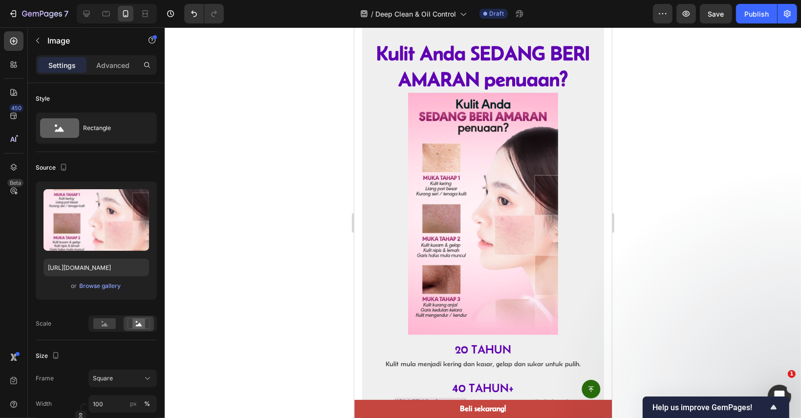
click at [468, 217] on img at bounding box center [483, 214] width 242 height 242
click at [381, 190] on img at bounding box center [483, 214] width 242 height 242
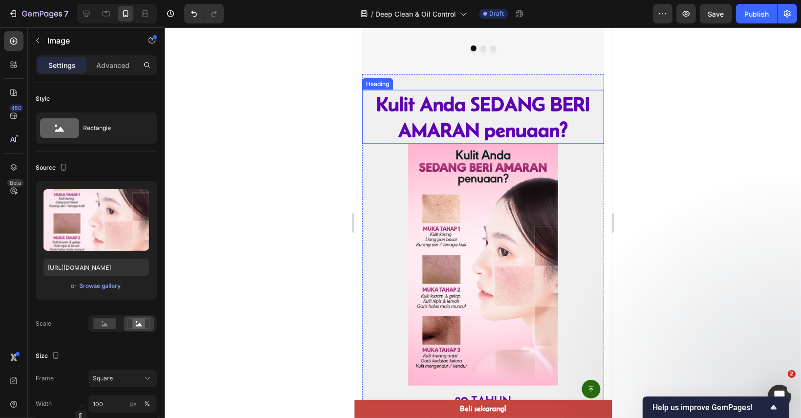
scroll to position [978, 0]
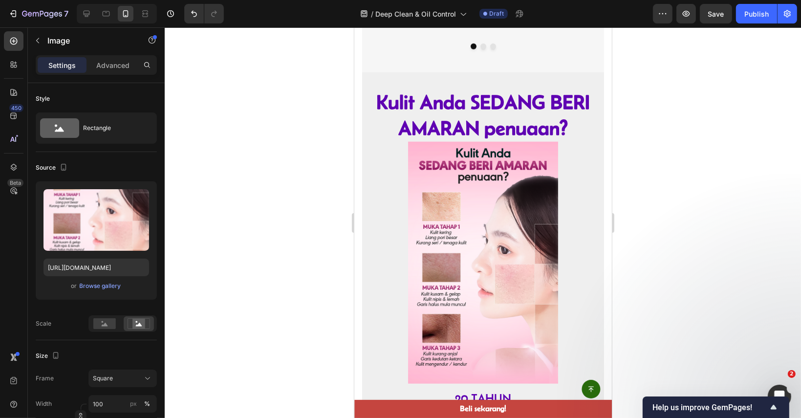
click at [563, 188] on img at bounding box center [483, 263] width 242 height 242
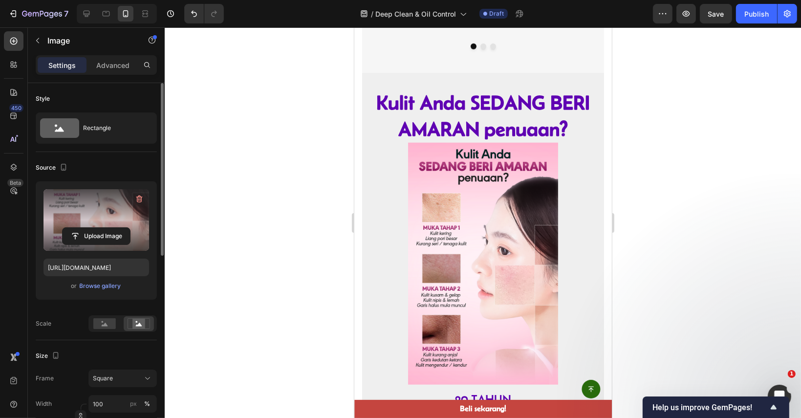
click at [98, 219] on label at bounding box center [97, 220] width 106 height 62
click at [98, 228] on input "file" at bounding box center [96, 236] width 67 height 17
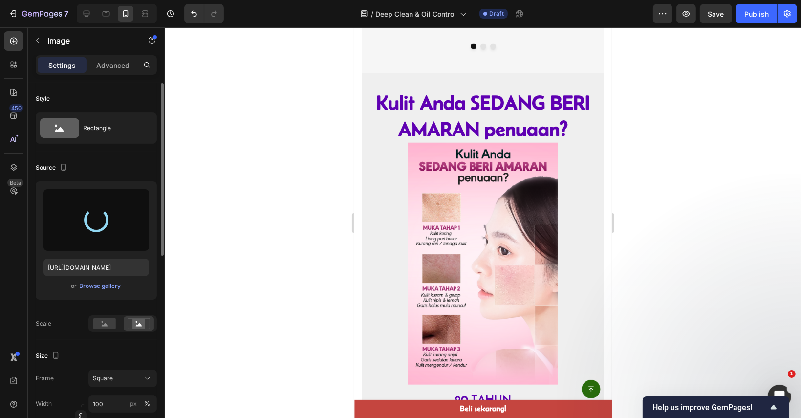
type input "[URL][DOMAIN_NAME]"
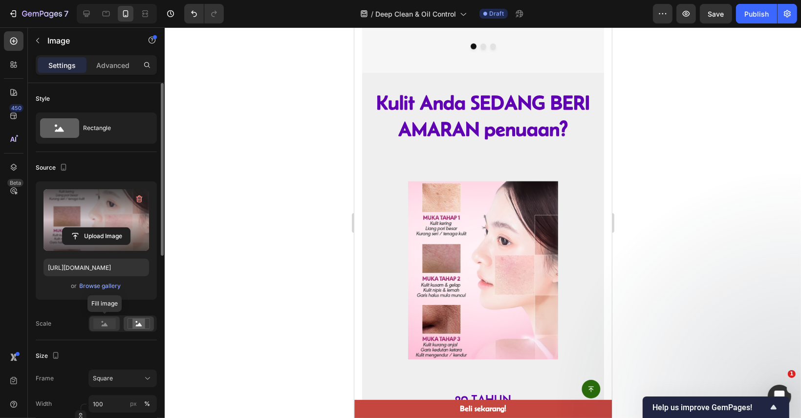
click at [102, 321] on circle at bounding box center [103, 322] width 2 height 2
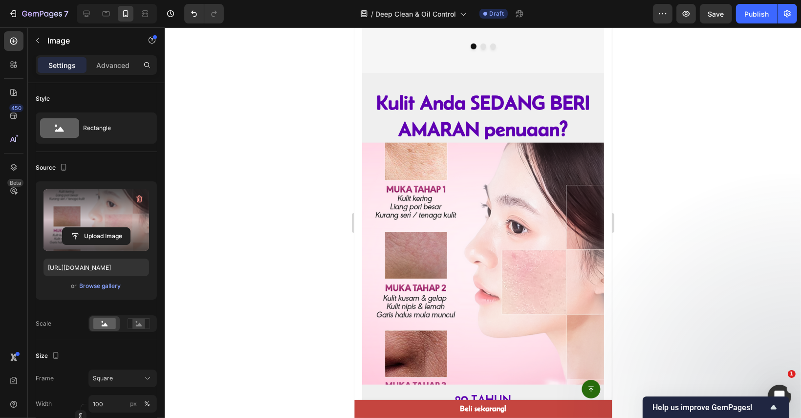
click at [669, 203] on div at bounding box center [483, 222] width 636 height 391
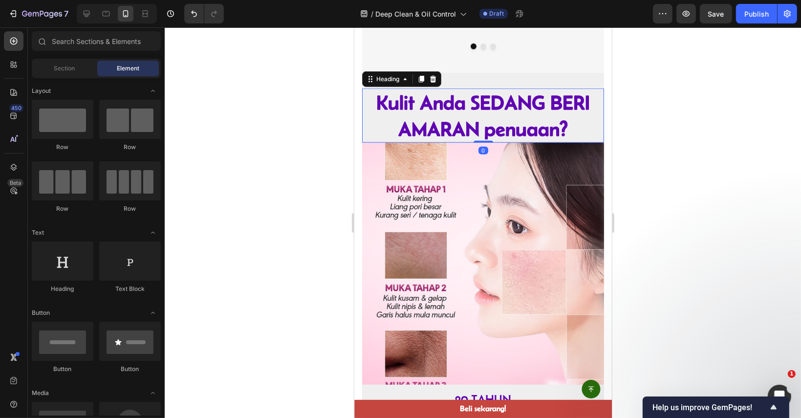
click at [519, 121] on strong "Kulit Anda SEDANG BERI AMARAN penuaan?" at bounding box center [483, 115] width 214 height 48
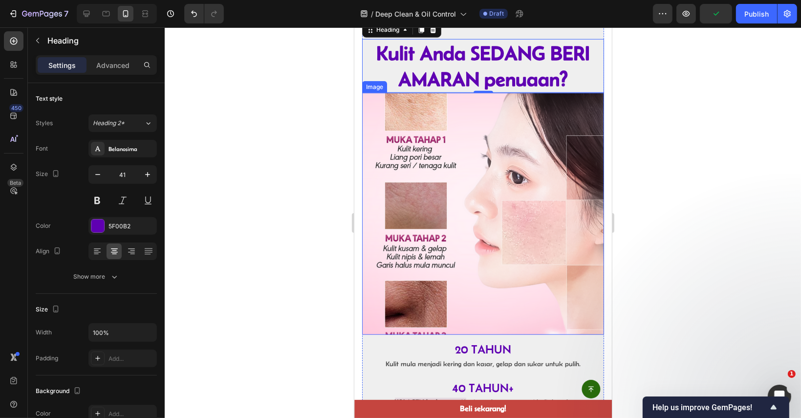
scroll to position [831, 0]
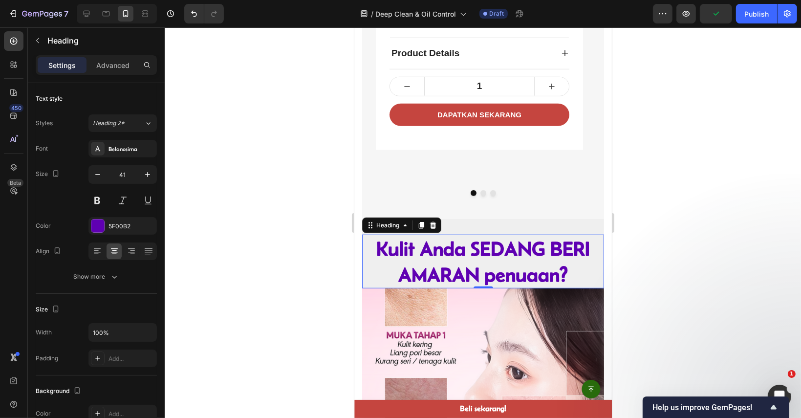
click at [629, 198] on div at bounding box center [483, 222] width 636 height 391
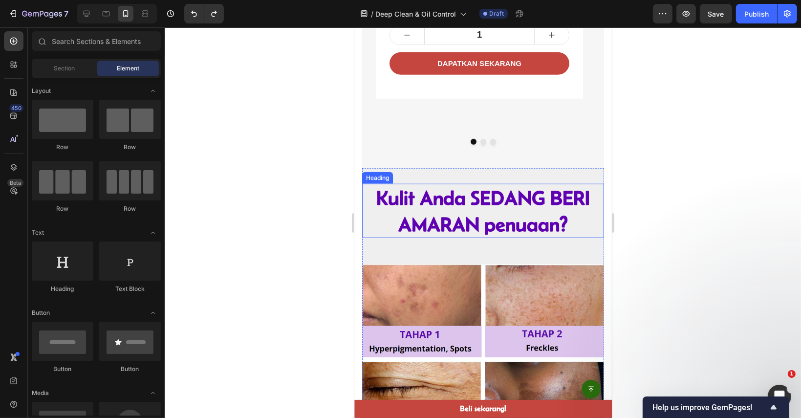
scroll to position [978, 0]
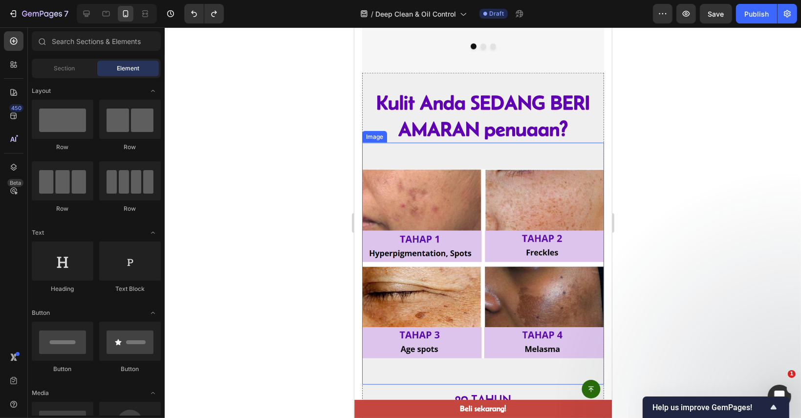
click at [534, 250] on img at bounding box center [483, 264] width 242 height 242
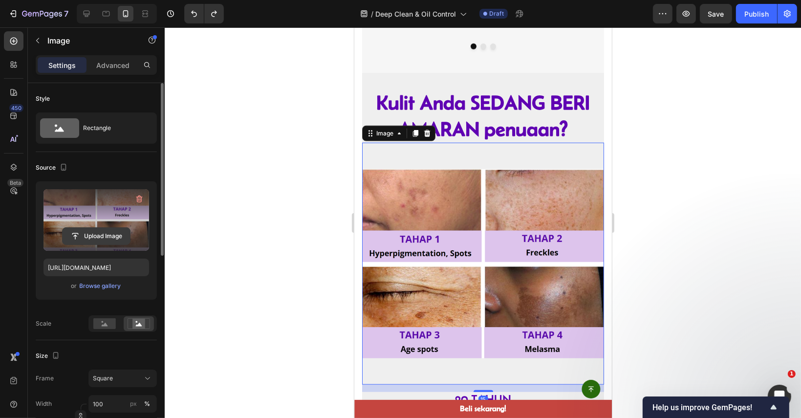
click at [91, 231] on input "file" at bounding box center [96, 236] width 67 height 17
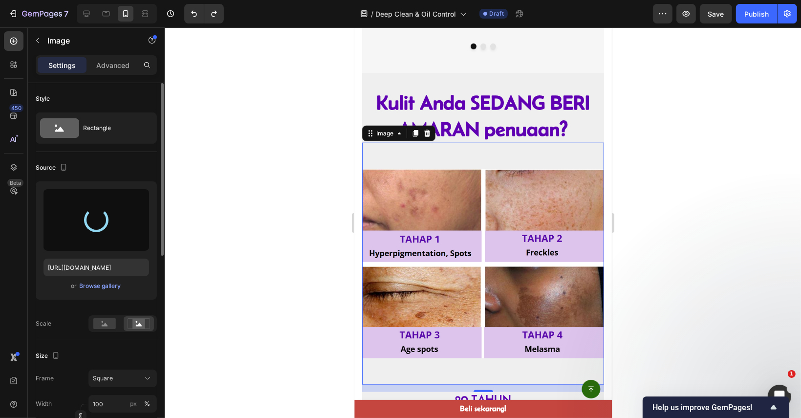
type input "[URL][DOMAIN_NAME]"
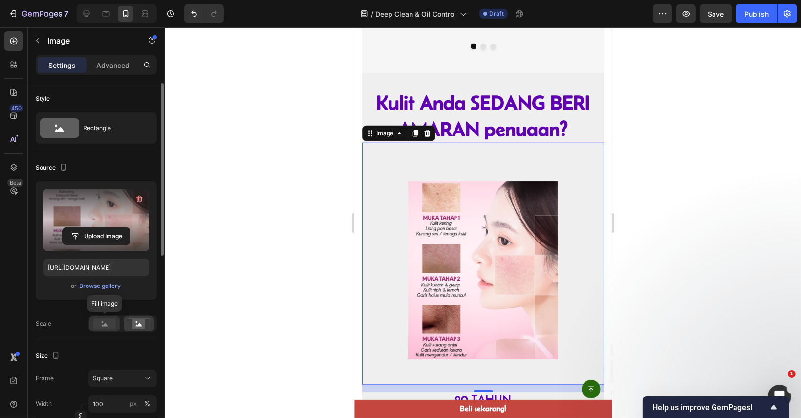
click at [108, 318] on rect at bounding box center [104, 323] width 22 height 11
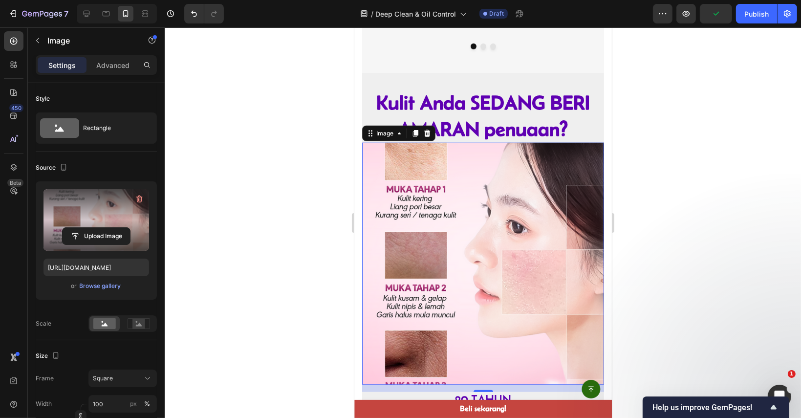
click at [689, 197] on div at bounding box center [483, 222] width 636 height 391
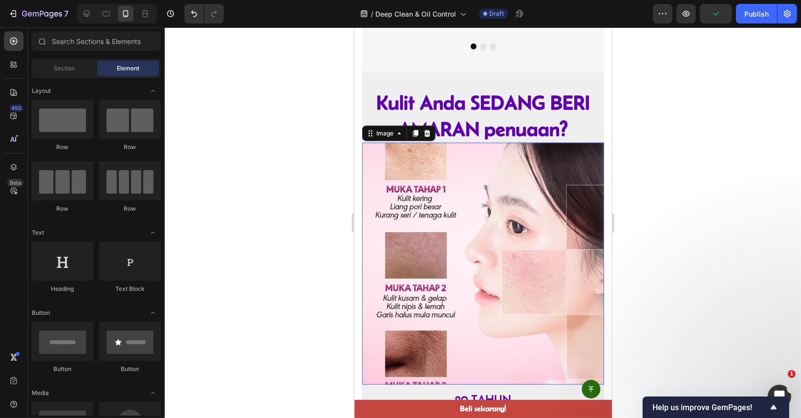
click at [482, 268] on img at bounding box center [483, 264] width 242 height 242
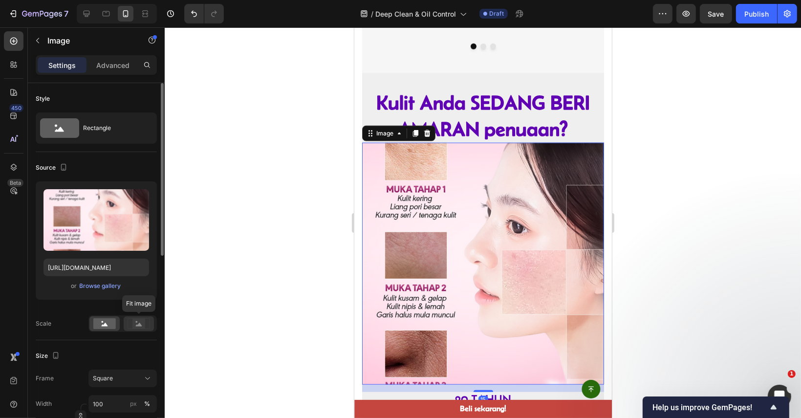
click at [129, 322] on icon at bounding box center [139, 323] width 22 height 11
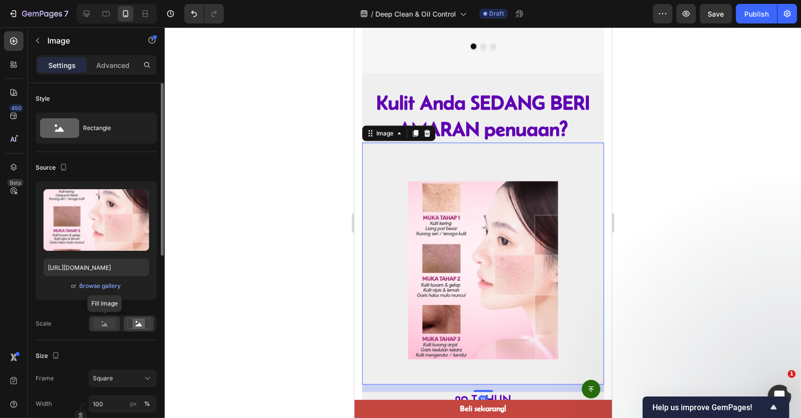
click at [97, 327] on rect at bounding box center [104, 323] width 22 height 11
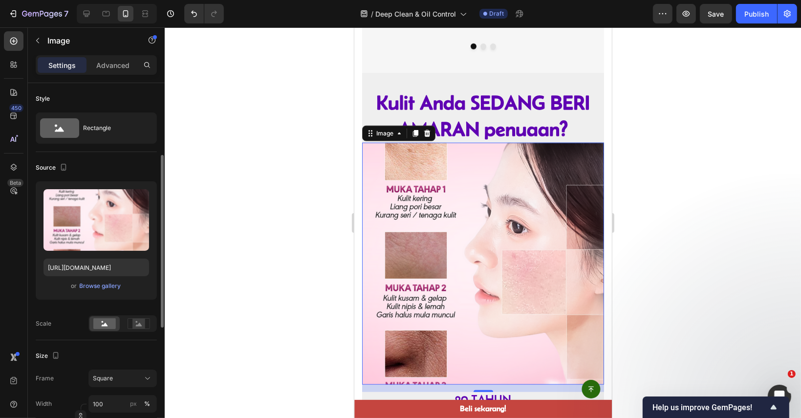
scroll to position [98, 0]
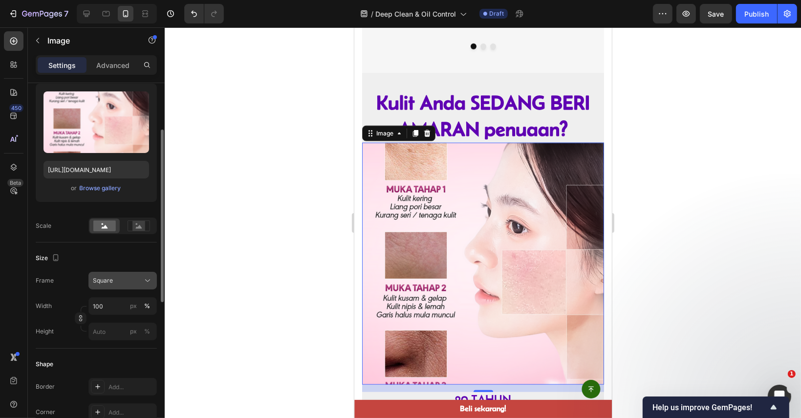
click at [110, 285] on button "Square" at bounding box center [122, 281] width 68 height 18
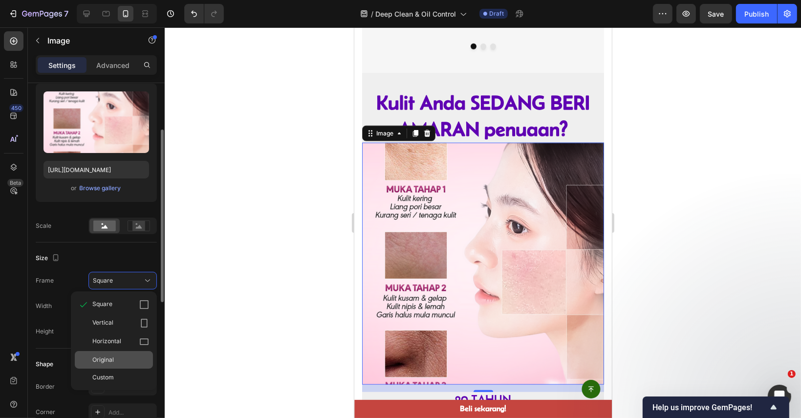
click at [127, 358] on div "Original" at bounding box center [120, 359] width 57 height 9
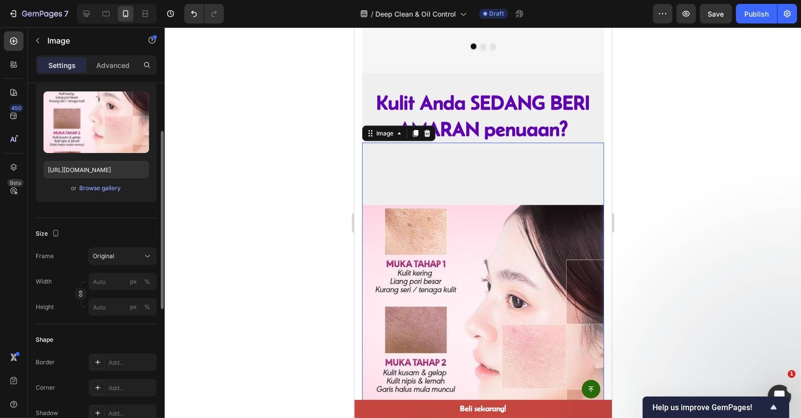
click at [657, 183] on div at bounding box center [483, 222] width 636 height 391
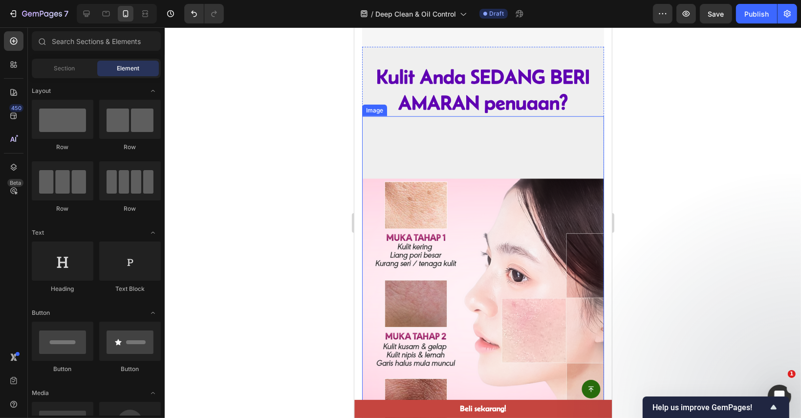
scroll to position [1027, 0]
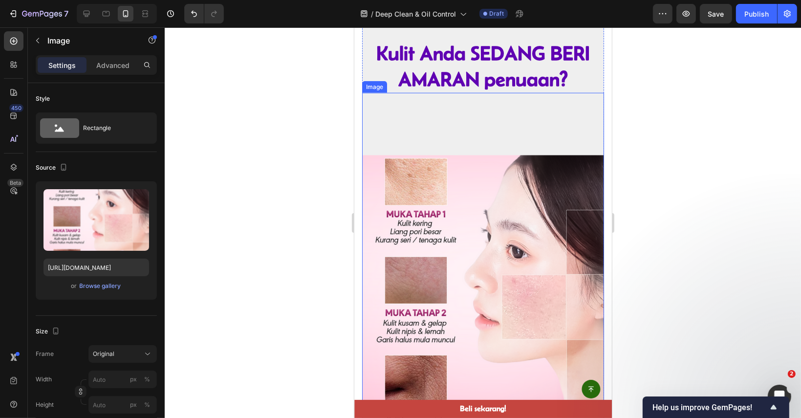
click at [489, 116] on img at bounding box center [483, 289] width 242 height 392
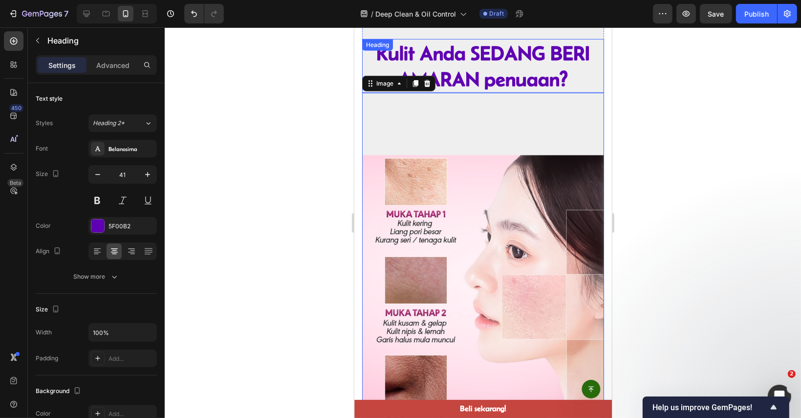
click at [492, 72] on strong "Kulit Anda SEDANG BERI AMARAN penuaan?" at bounding box center [483, 66] width 214 height 48
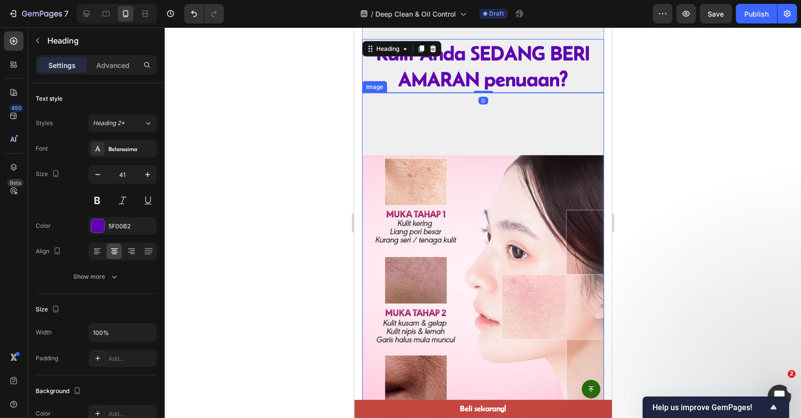
click at [504, 113] on img at bounding box center [483, 289] width 242 height 392
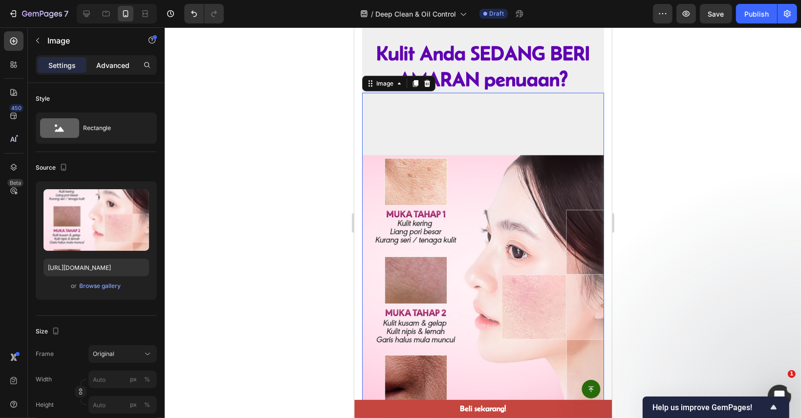
click at [124, 60] on p "Advanced" at bounding box center [112, 65] width 33 height 10
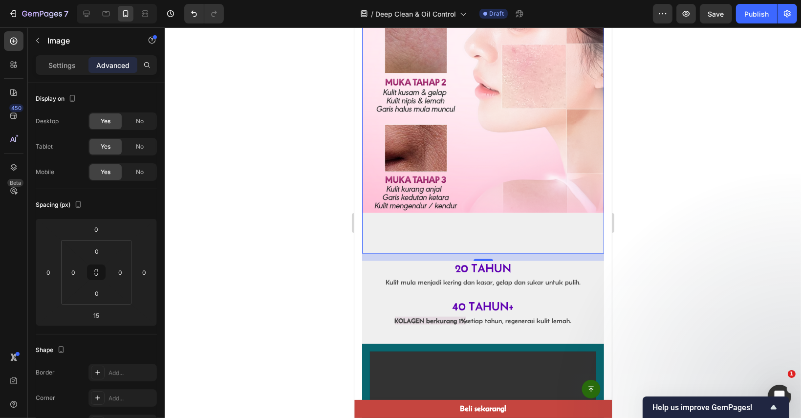
scroll to position [1271, 0]
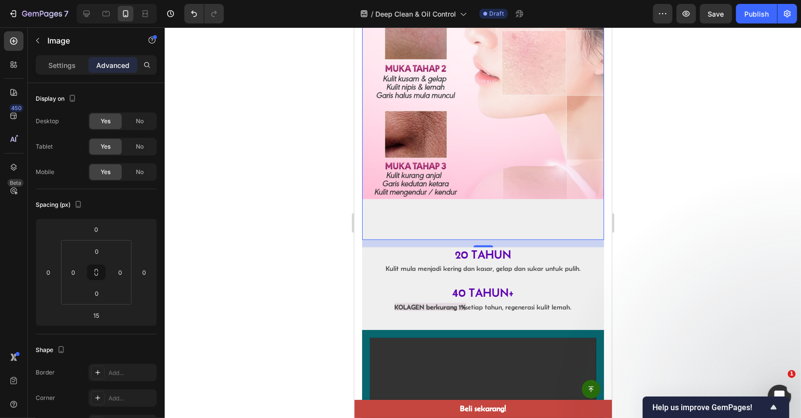
click at [556, 148] on img at bounding box center [483, 44] width 242 height 392
click at [657, 129] on div at bounding box center [483, 222] width 636 height 391
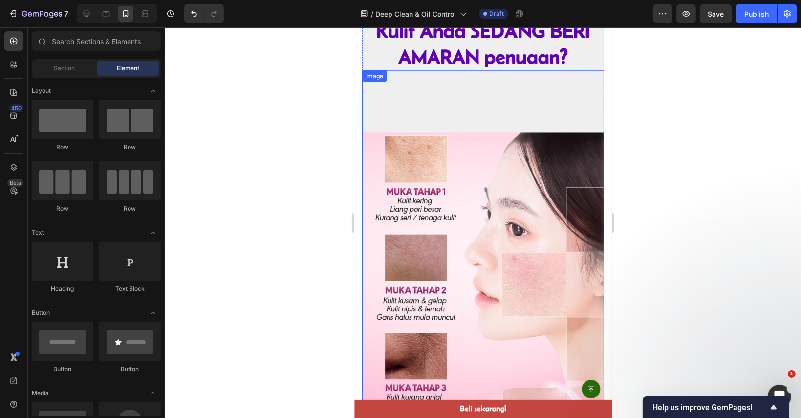
scroll to position [978, 0]
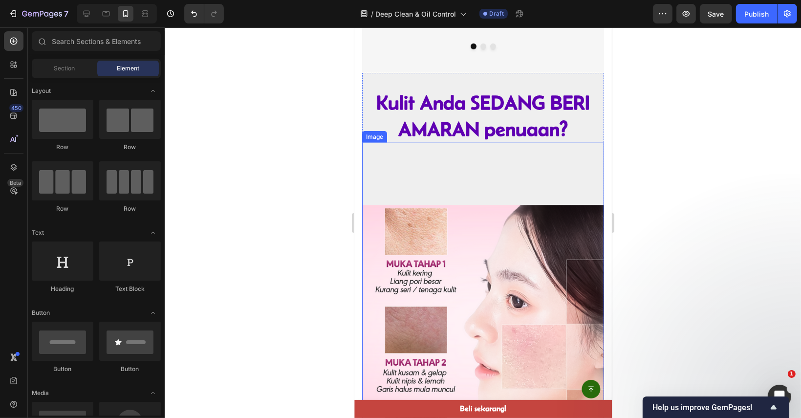
click at [456, 284] on img at bounding box center [483, 339] width 242 height 392
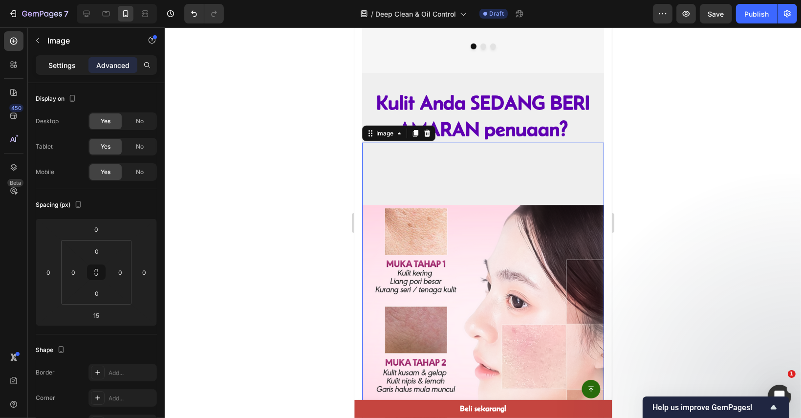
click at [67, 64] on p "Settings" at bounding box center [61, 65] width 27 height 10
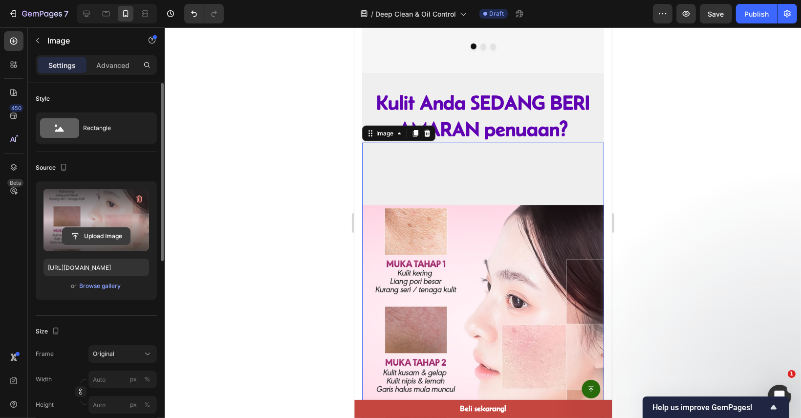
click at [102, 237] on input "file" at bounding box center [96, 236] width 67 height 17
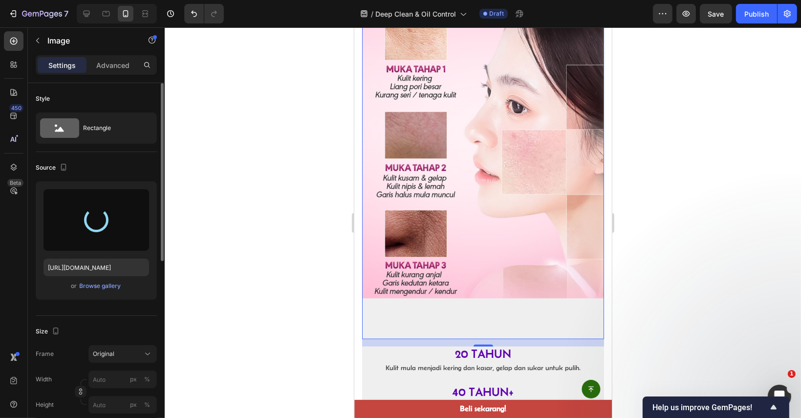
scroll to position [1173, 0]
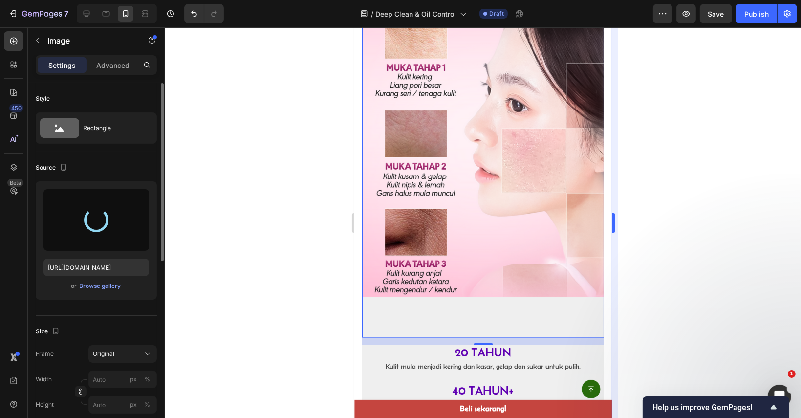
type input "[URL][DOMAIN_NAME]"
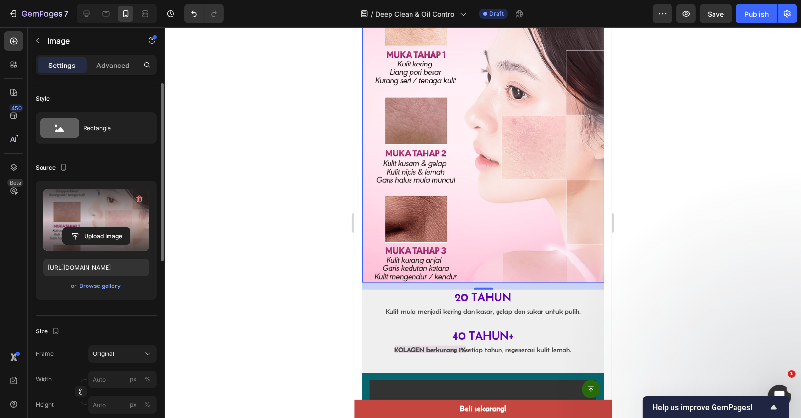
scroll to position [1124, 0]
click at [647, 219] on div at bounding box center [483, 222] width 636 height 391
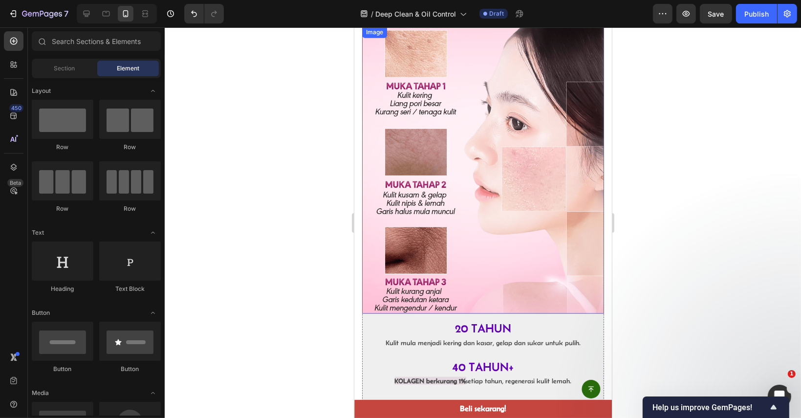
scroll to position [929, 0]
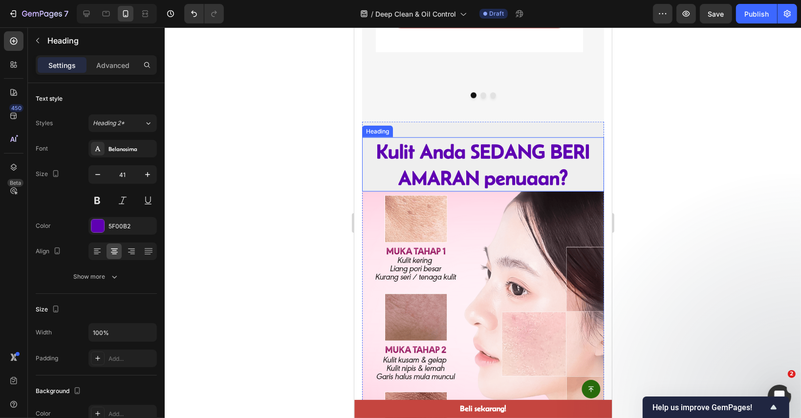
click at [517, 172] on strong "Kulit Anda SEDANG BERI AMARAN penuaan?" at bounding box center [483, 164] width 214 height 48
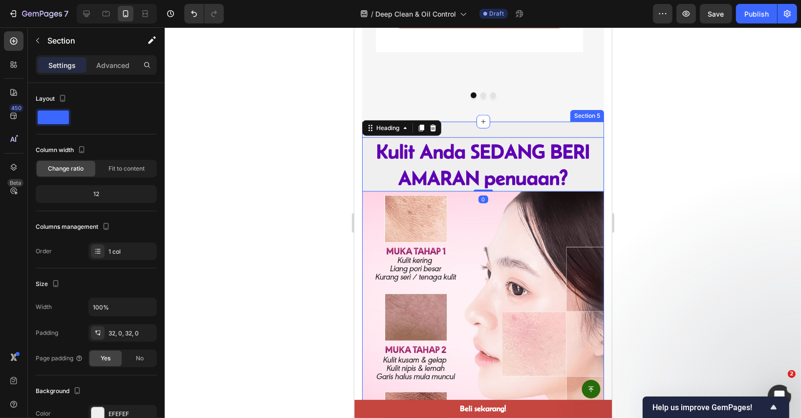
click at [550, 134] on div "Kulit Anda SEDANG BERI AMARAN penuaan? Heading 0 Image 20 TAHUN Kulit mula menj…" at bounding box center [483, 345] width 242 height 447
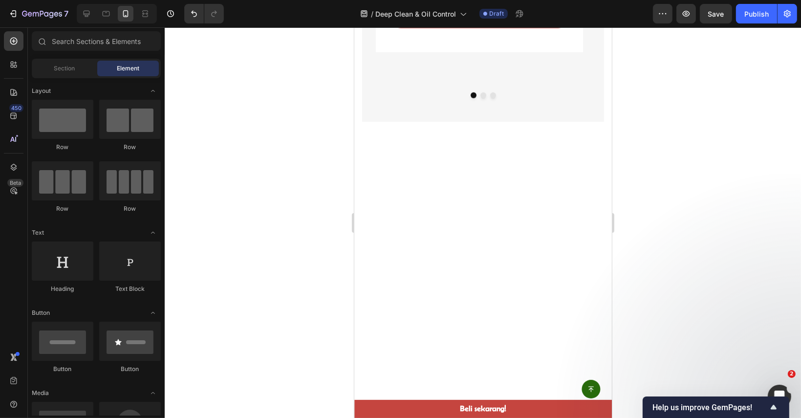
click at [543, 153] on div at bounding box center [483, 372] width 242 height 501
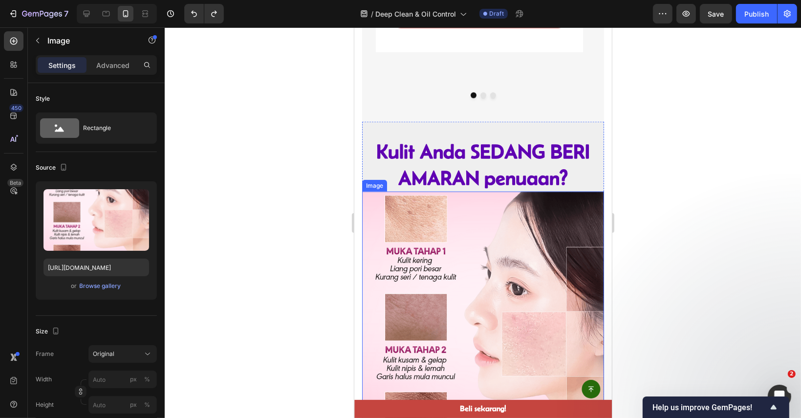
click at [497, 241] on img at bounding box center [483, 335] width 242 height 287
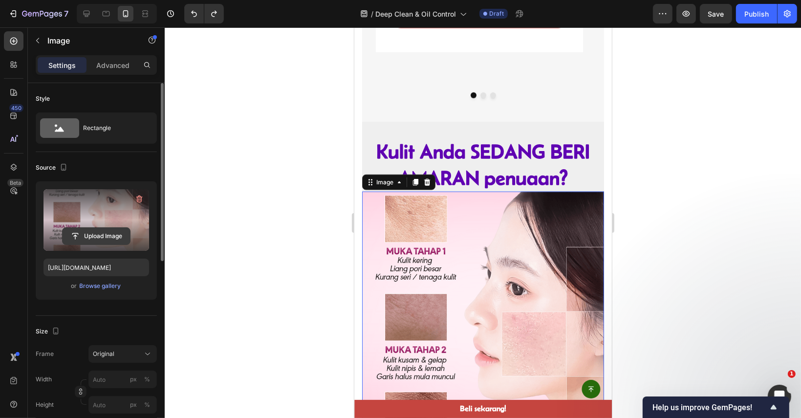
click at [92, 234] on input "file" at bounding box center [96, 236] width 67 height 17
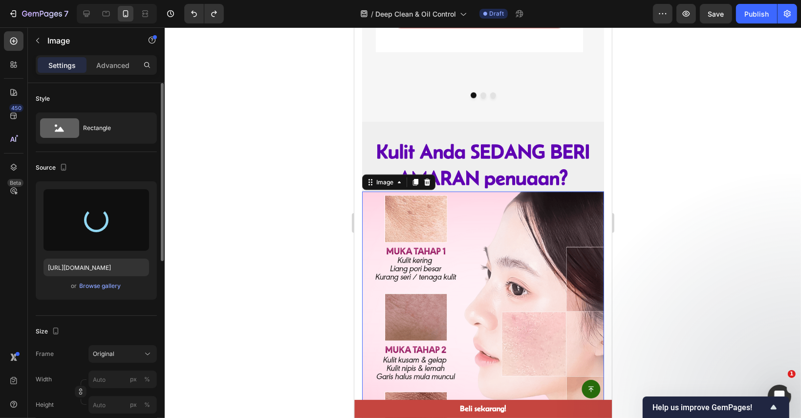
type input "[URL][DOMAIN_NAME]"
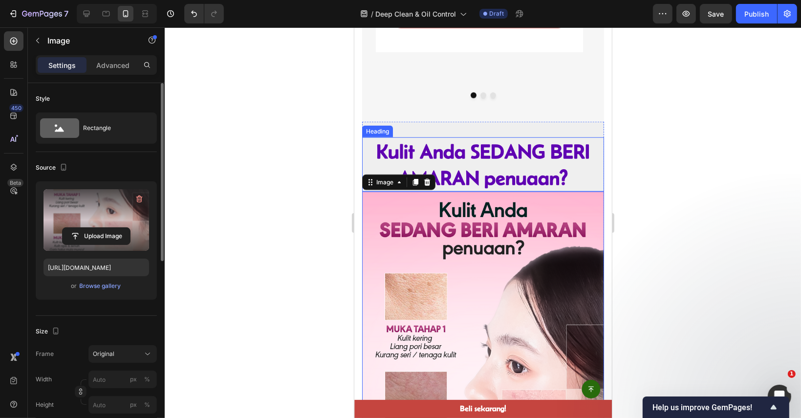
click at [560, 150] on strong "Kulit Anda SEDANG BERI AMARAN penuaan?" at bounding box center [483, 164] width 214 height 48
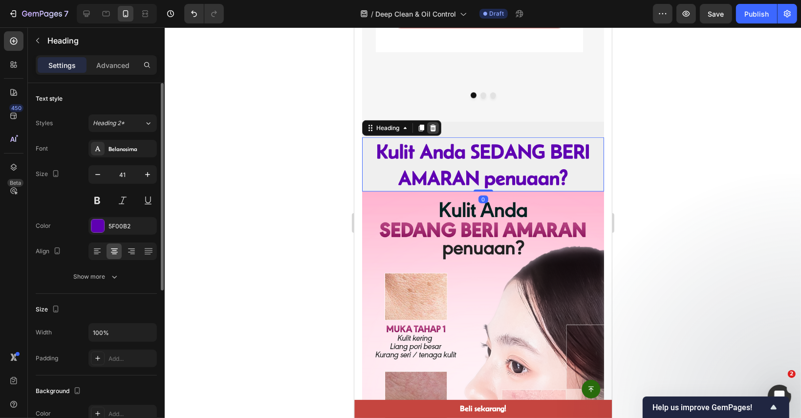
click at [432, 127] on icon at bounding box center [433, 128] width 8 height 8
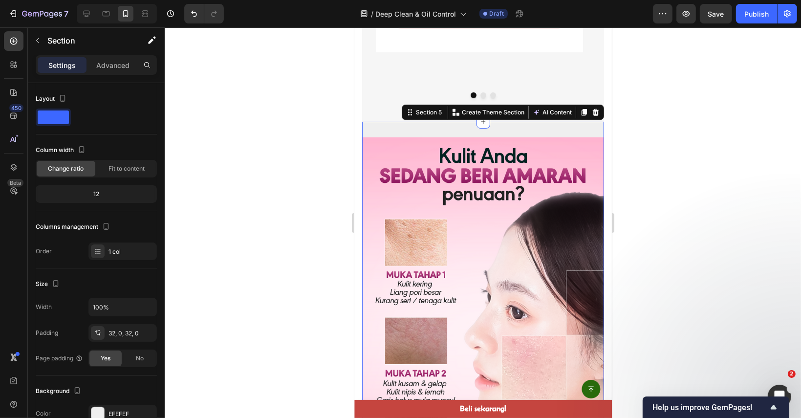
click at [486, 131] on div "Image 20 TAHUN Kulit mula menjadi kering dan kasar, gelap dan sukar untuk pulih…" at bounding box center [483, 370] width 242 height 497
click at [119, 67] on p "Advanced" at bounding box center [112, 65] width 33 height 10
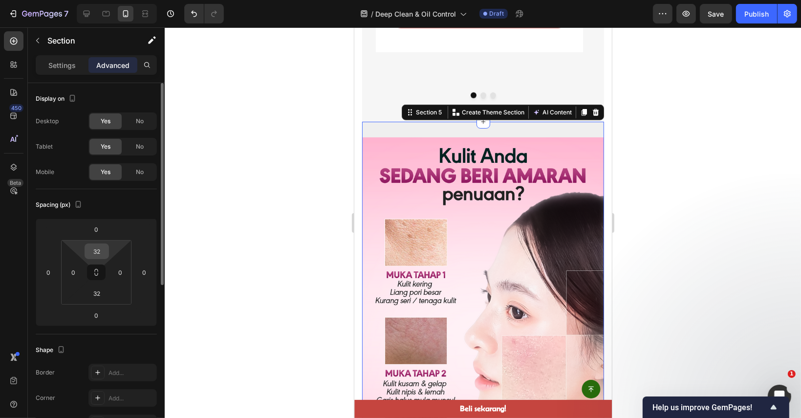
click at [100, 251] on input "32" at bounding box center [97, 251] width 20 height 15
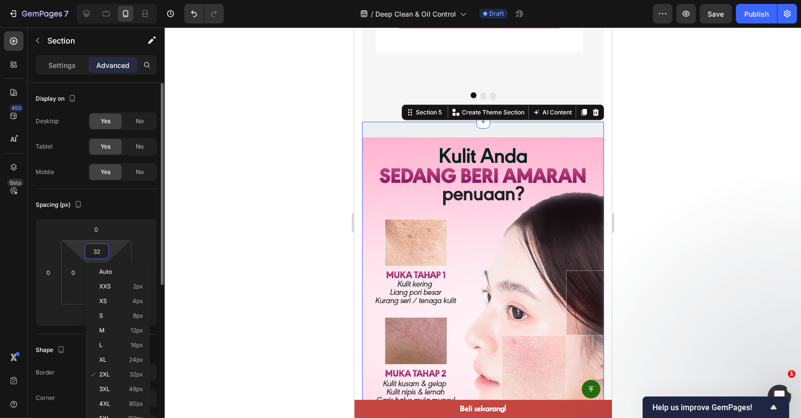
click at [100, 249] on input "32" at bounding box center [97, 251] width 20 height 15
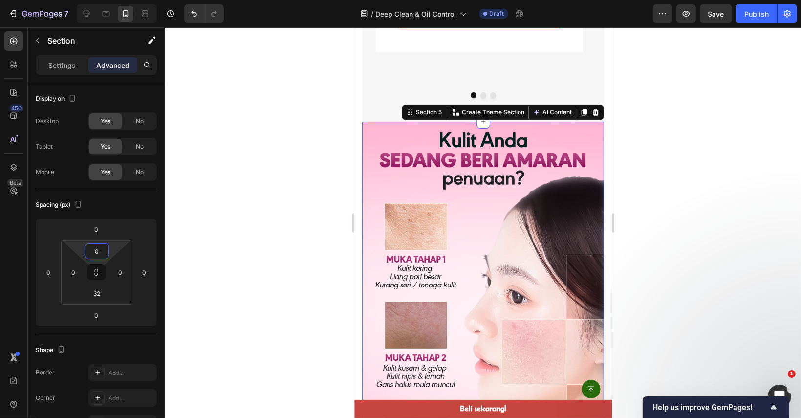
type input "0"
drag, startPoint x: 647, startPoint y: 240, endPoint x: 629, endPoint y: 234, distance: 19.5
click at [647, 240] on div at bounding box center [483, 222] width 636 height 391
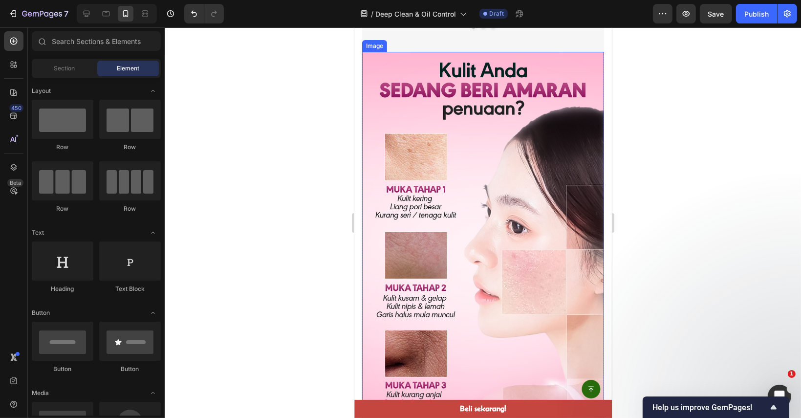
scroll to position [1075, 0]
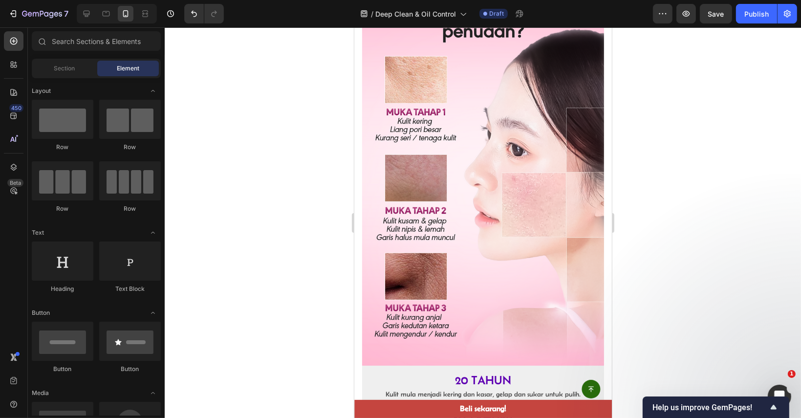
click at [688, 201] on div at bounding box center [483, 222] width 636 height 391
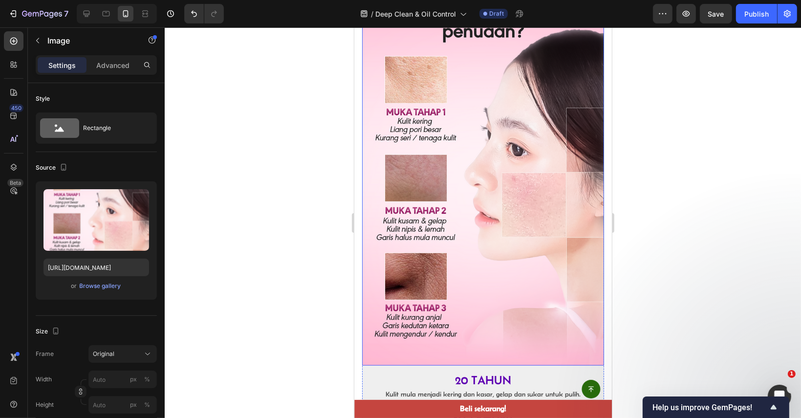
click at [557, 330] on img at bounding box center [483, 170] width 242 height 391
click at [646, 294] on div at bounding box center [483, 222] width 636 height 391
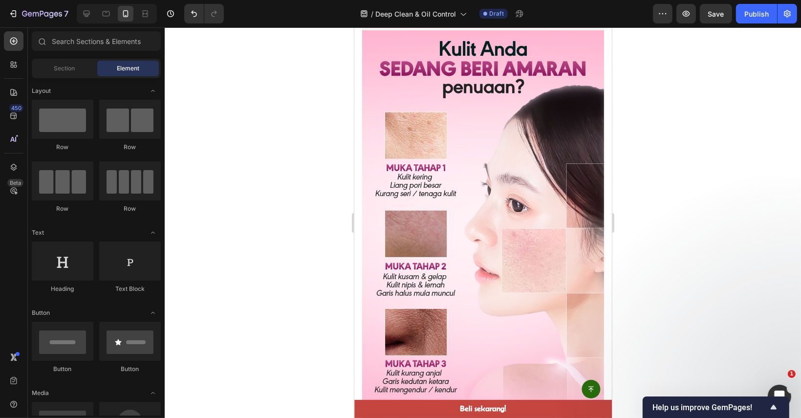
scroll to position [929, 0]
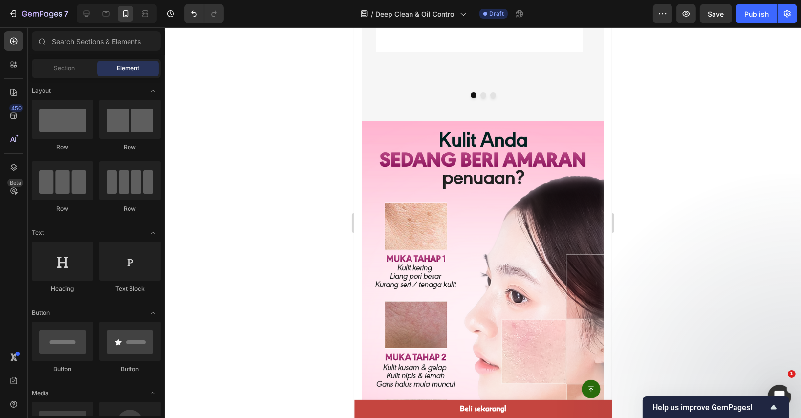
click at [670, 263] on div at bounding box center [483, 222] width 636 height 391
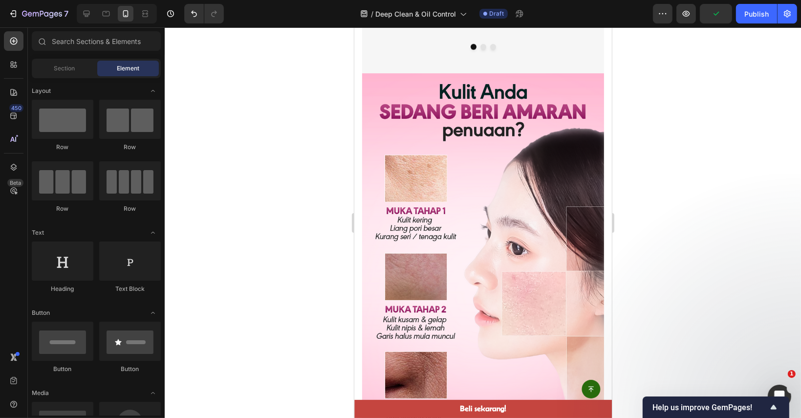
scroll to position [978, 0]
click at [677, 246] on div at bounding box center [483, 222] width 636 height 391
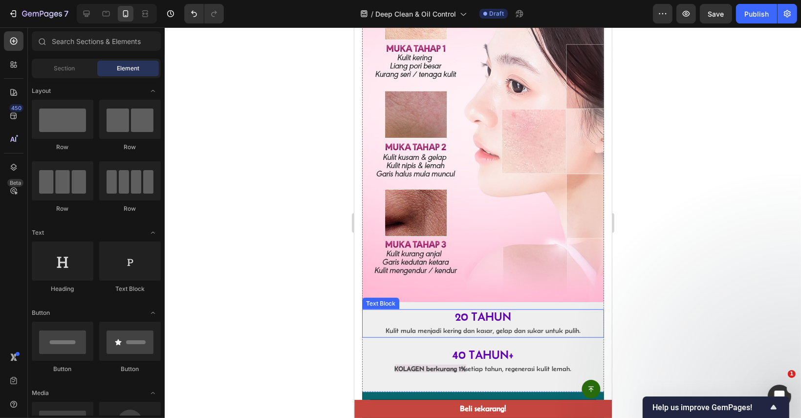
scroll to position [1173, 0]
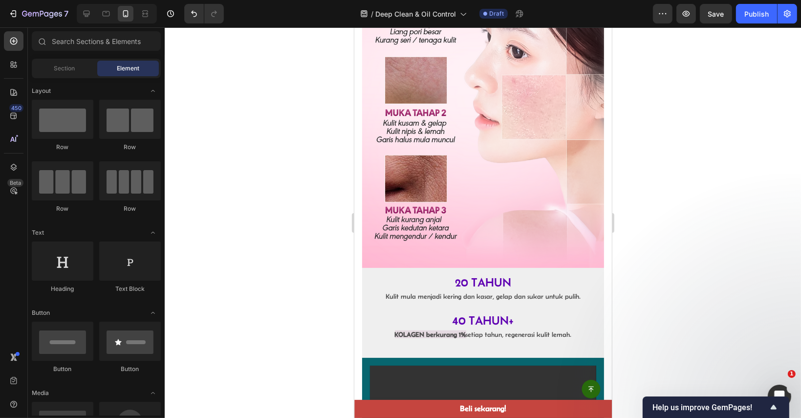
click at [671, 301] on div at bounding box center [483, 222] width 636 height 391
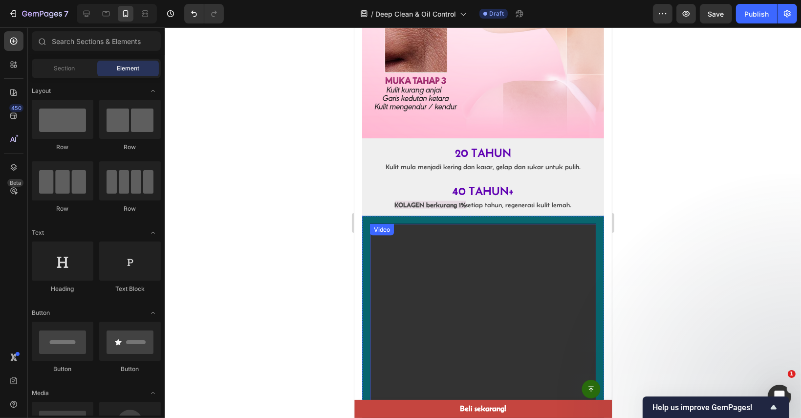
scroll to position [1222, 0]
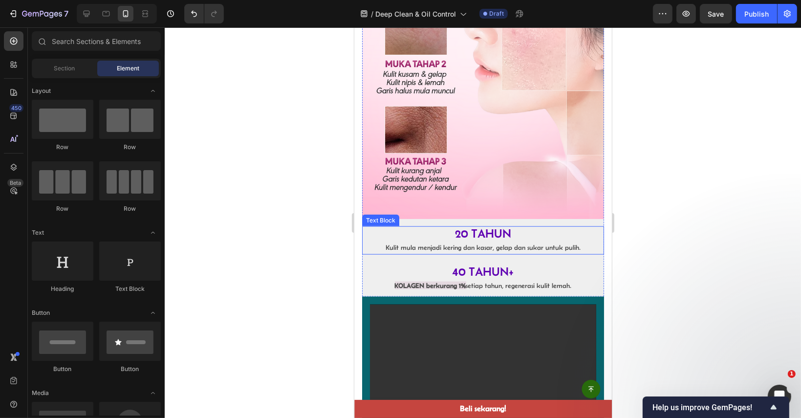
click at [489, 241] on p "Kulit mula menjadi kering dan kasar, gelap dan sukar untuk pulih." at bounding box center [483, 247] width 240 height 12
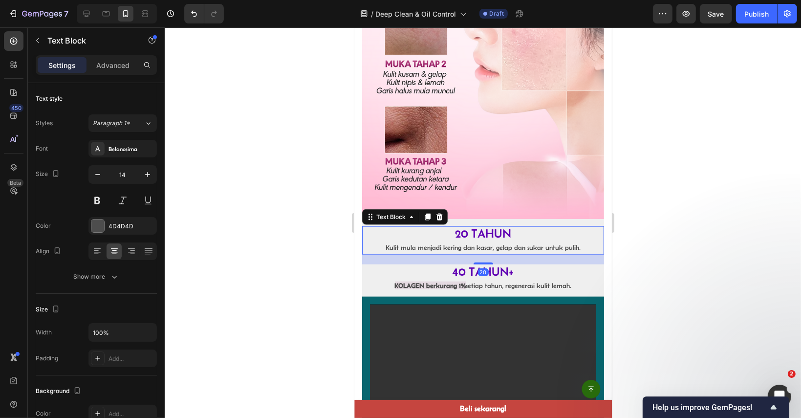
click at [489, 241] on p "Kulit mula menjadi kering dan kasar, gelap dan sukar untuk pulih." at bounding box center [483, 247] width 240 height 12
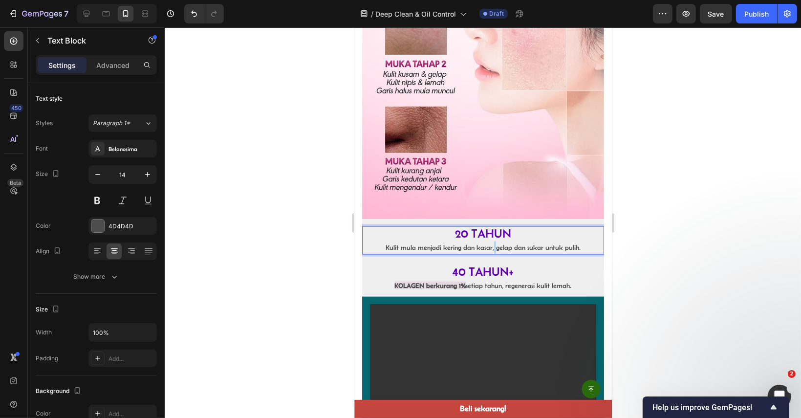
click at [489, 241] on p "Kulit mula menjadi kering dan kasar, gelap dan sukar untuk pulih." at bounding box center [483, 247] width 240 height 12
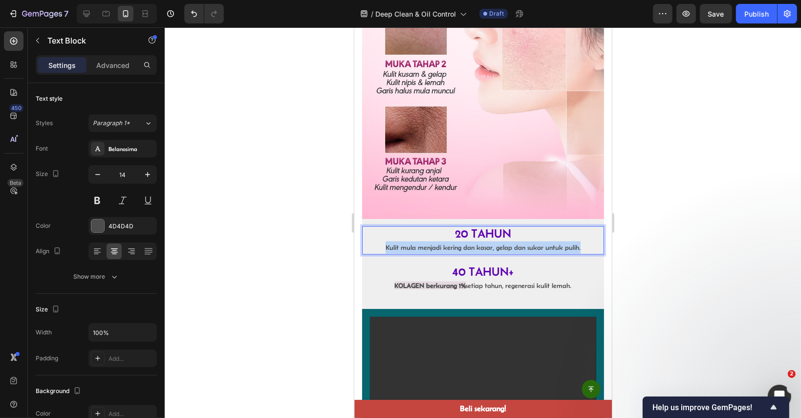
click at [489, 241] on p "Kulit mula menjadi kering dan kasar, gelap dan sukar untuk pulih." at bounding box center [483, 247] width 240 height 12
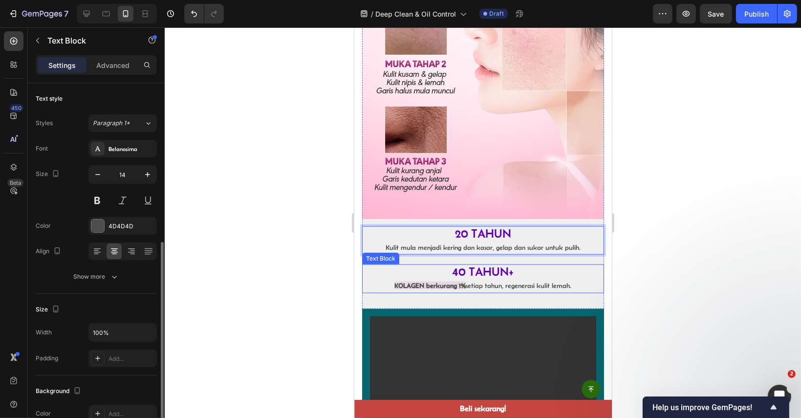
click at [493, 280] on p "KOLAGEN berkurang 1% setiap tahun, regenerasi kulit lemah." at bounding box center [483, 286] width 240 height 12
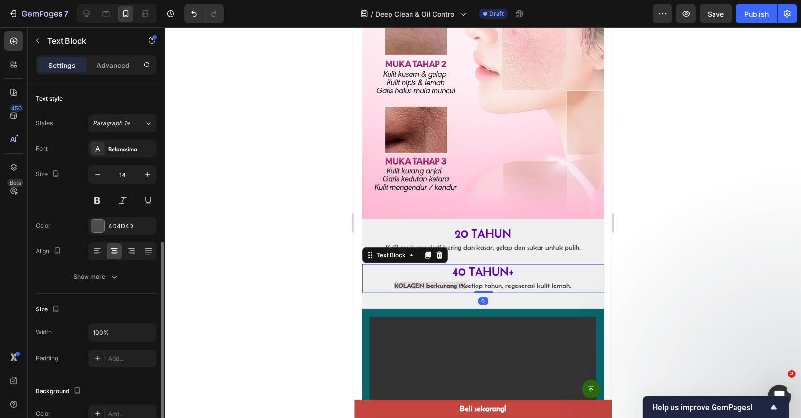
scroll to position [98, 0]
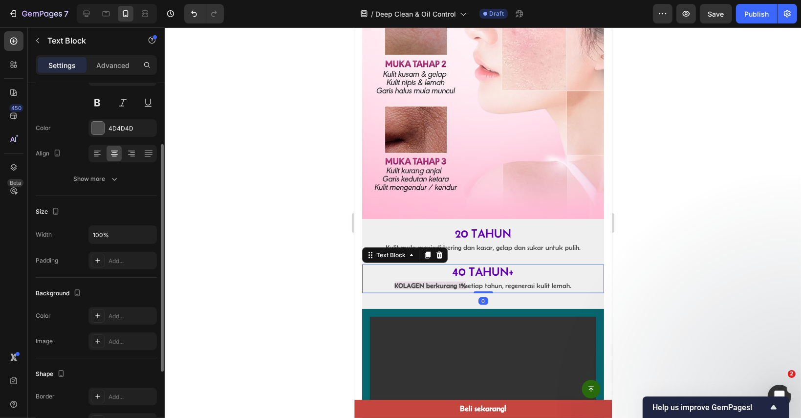
click at [493, 280] on p "KOLAGEN berkurang 1% setiap tahun, regenerasi kulit lemah." at bounding box center [483, 286] width 240 height 12
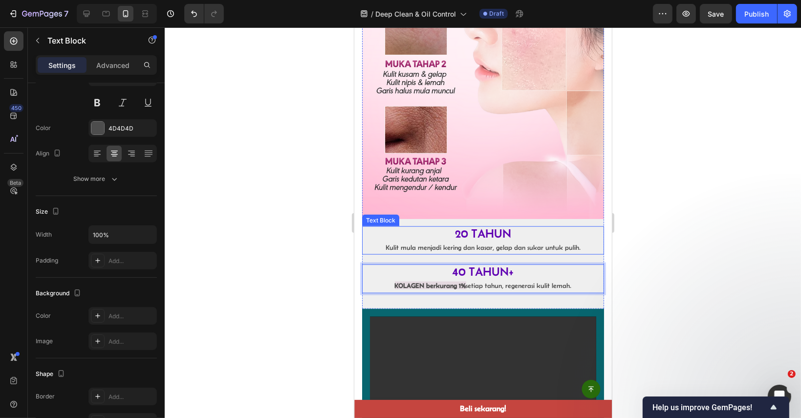
click at [505, 241] on p "Kulit mula menjadi kering dan kasar, gelap dan sukar untuk pulih." at bounding box center [483, 247] width 240 height 12
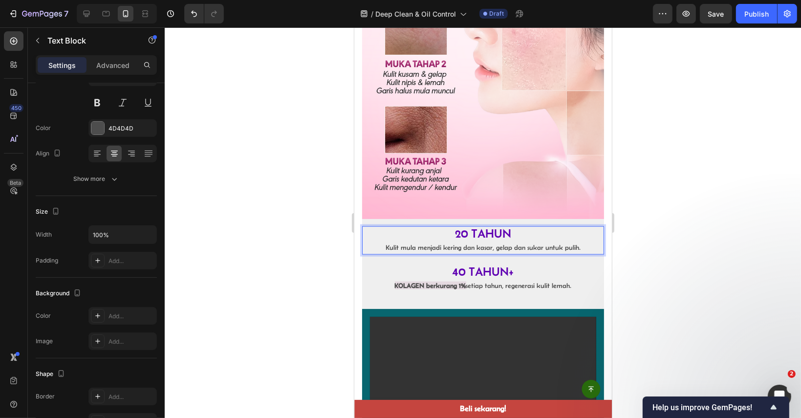
click at [505, 241] on p "Kulit mula menjadi kering dan kasar, gelap dan sukar untuk pulih." at bounding box center [483, 247] width 240 height 12
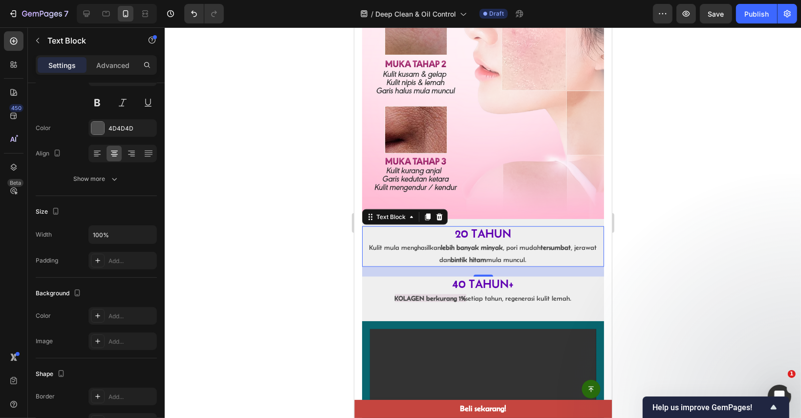
click at [739, 237] on div at bounding box center [483, 222] width 636 height 391
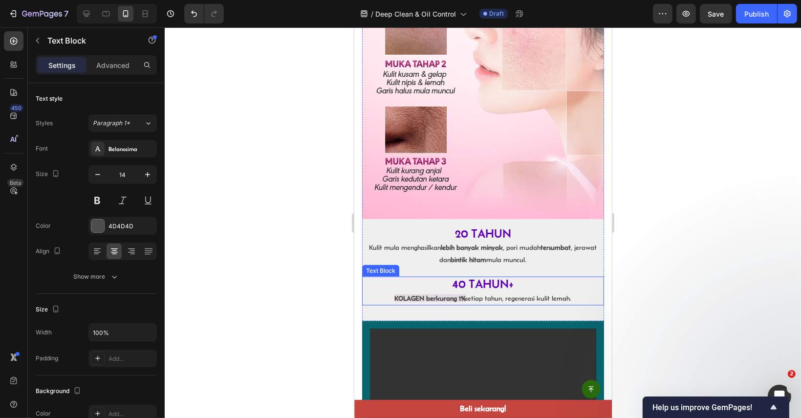
click at [455, 294] on strong "KOLAGEN berkurang 1%" at bounding box center [429, 298] width 71 height 8
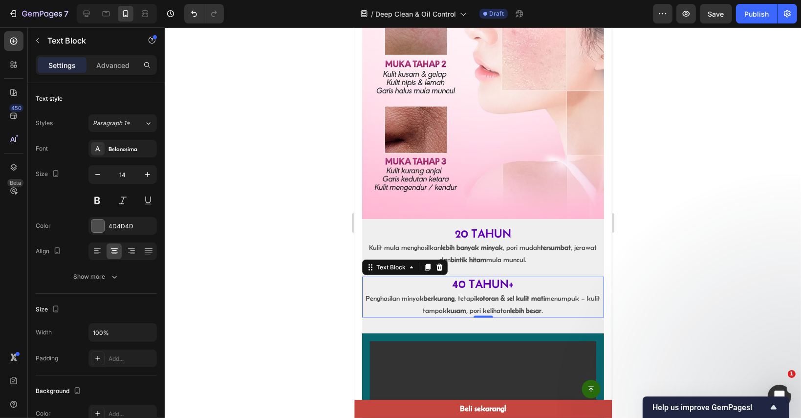
click at [641, 285] on div at bounding box center [483, 222] width 636 height 391
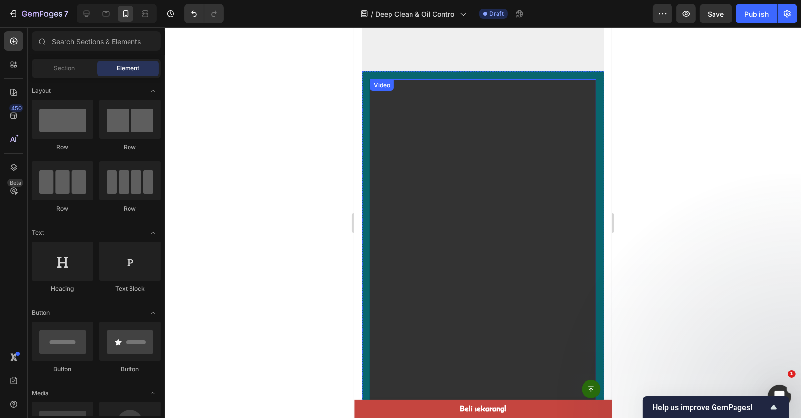
scroll to position [1467, 0]
